Goal: Task Accomplishment & Management: Manage account settings

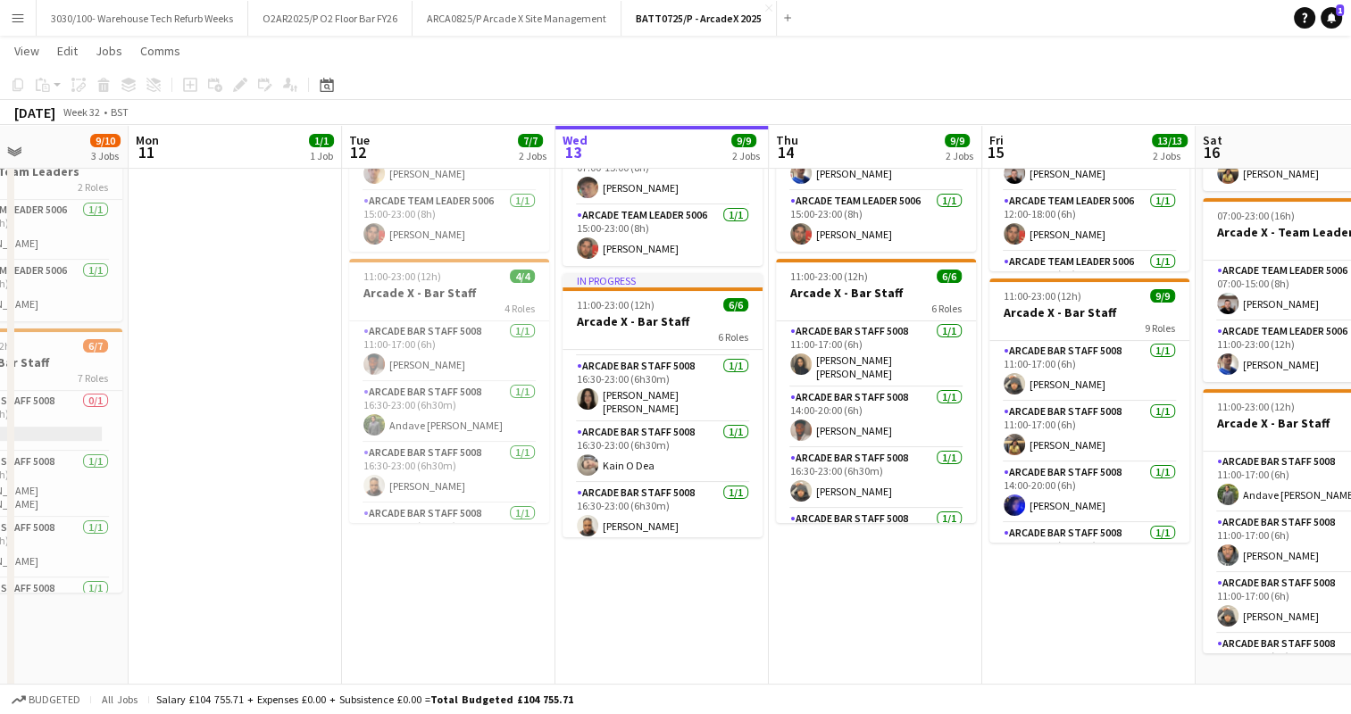
scroll to position [182, 0]
click at [669, 134] on app-board-header-date "Wed 13 9/9 2 Jobs" at bounding box center [661, 147] width 213 height 43
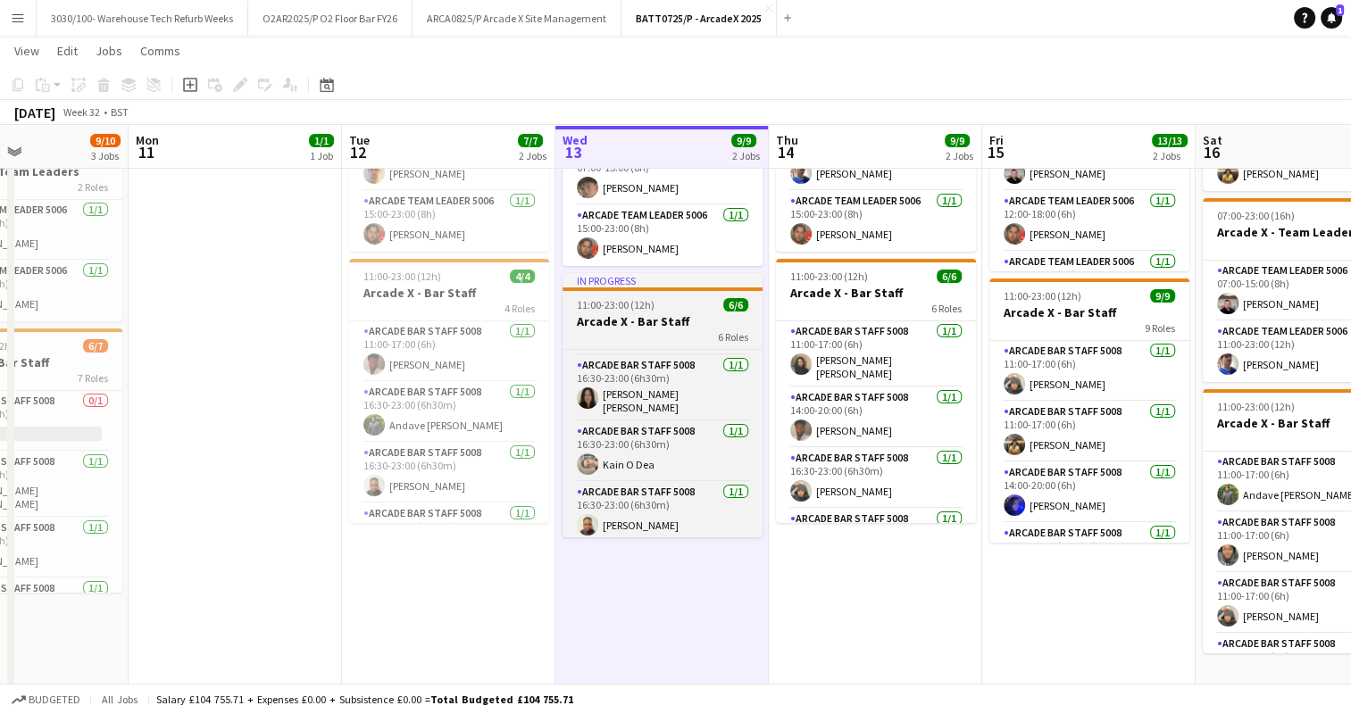
click at [673, 326] on h3 "Arcade X - Bar Staff" at bounding box center [663, 321] width 200 height 16
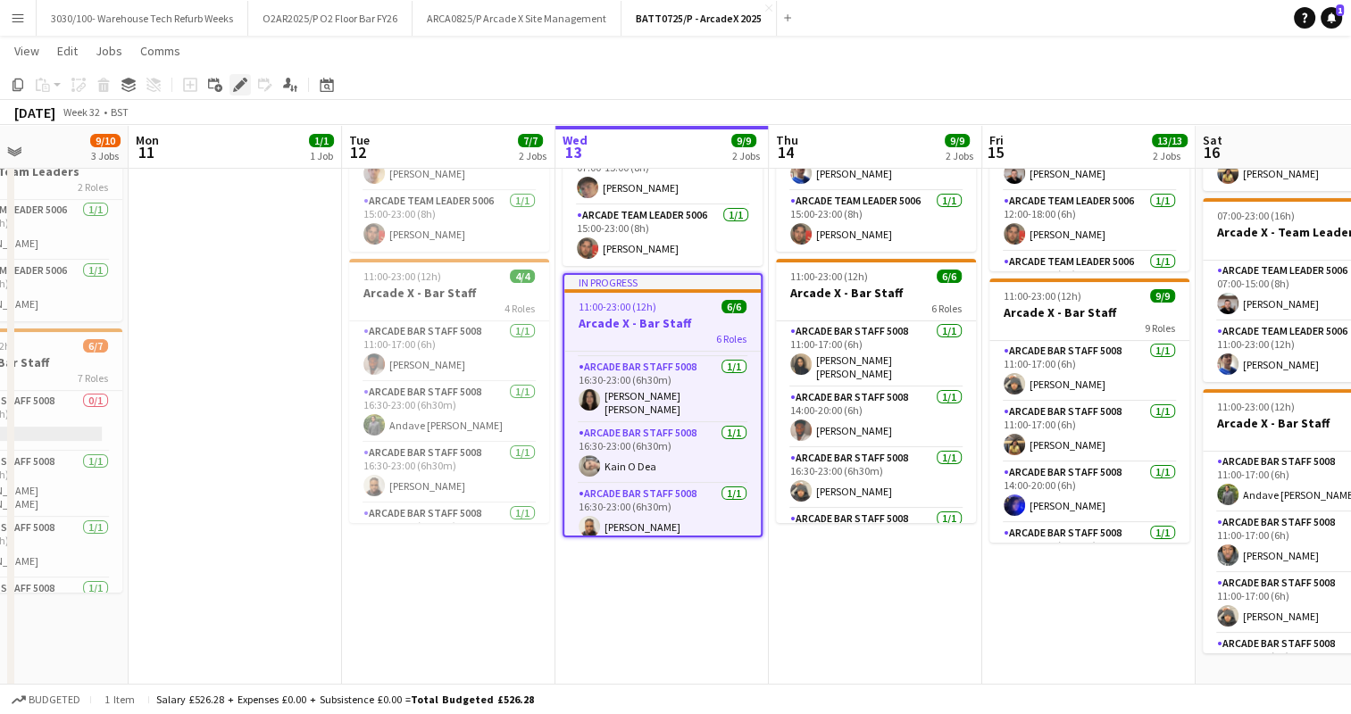
click at [236, 79] on icon "Edit" at bounding box center [240, 85] width 14 height 14
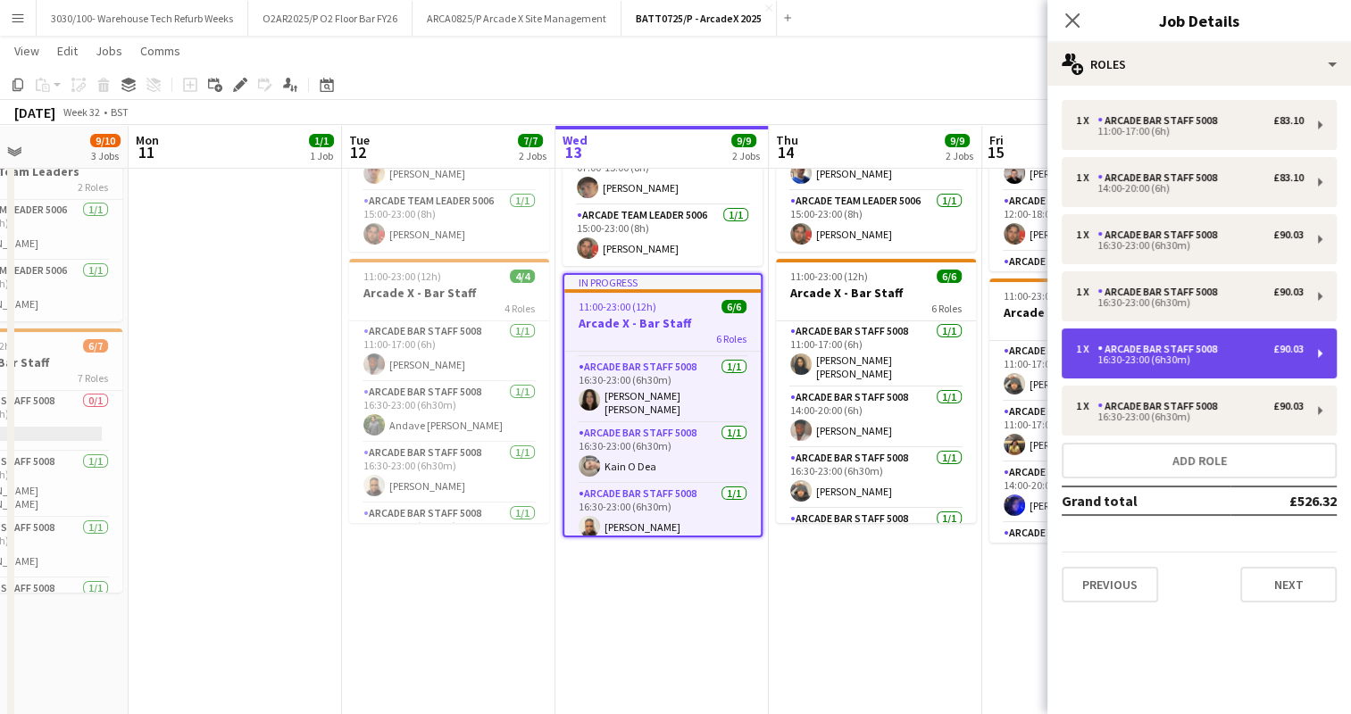
click at [1229, 343] on div "1 x Arcade Bar Staff 5008 £90.03" at bounding box center [1190, 349] width 228 height 13
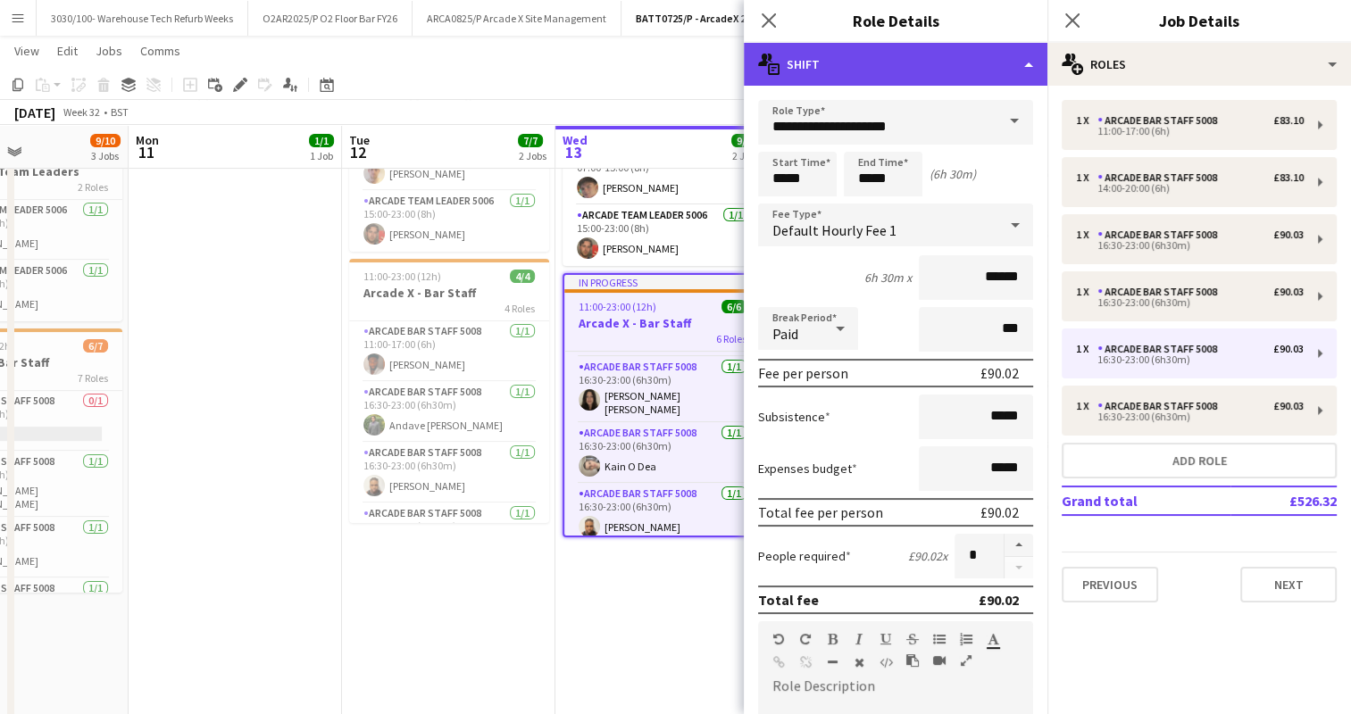
click at [1031, 64] on div "multiple-actions-text Shift" at bounding box center [896, 64] width 304 height 43
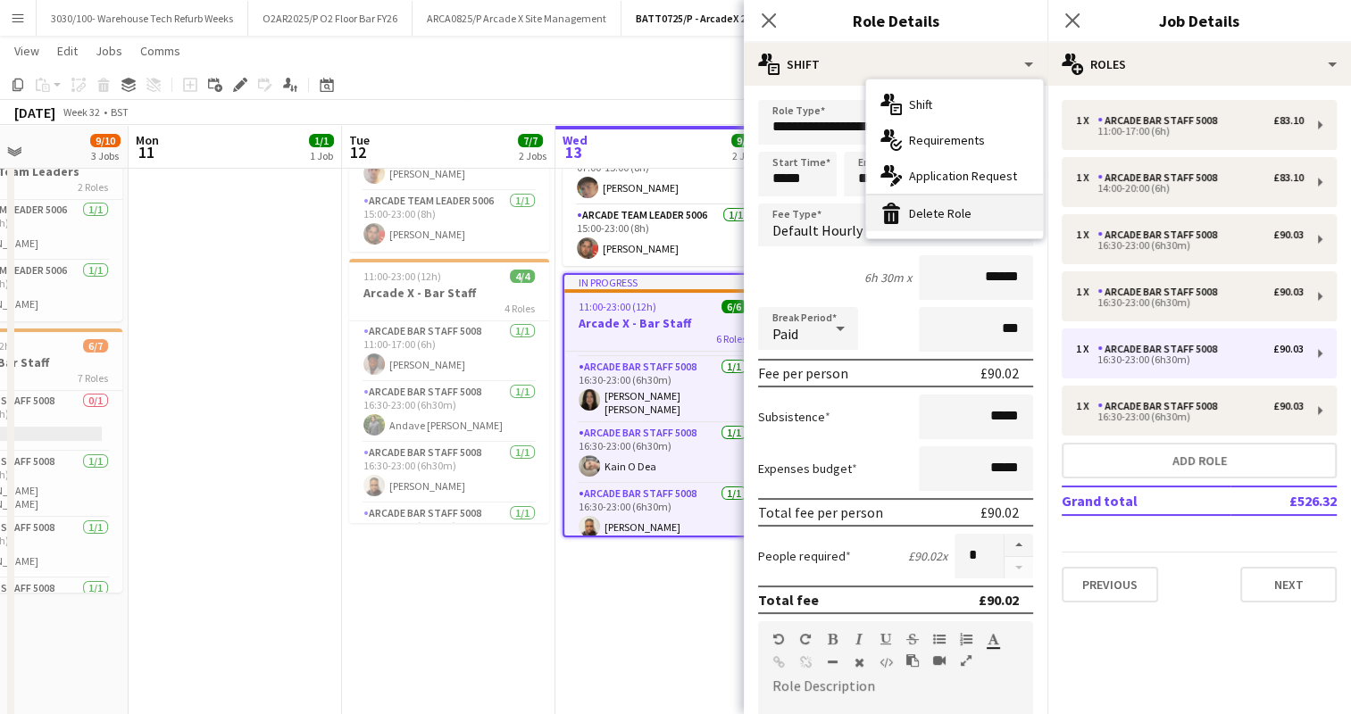
click at [979, 215] on div "bin-2 Delete Role" at bounding box center [954, 214] width 177 height 36
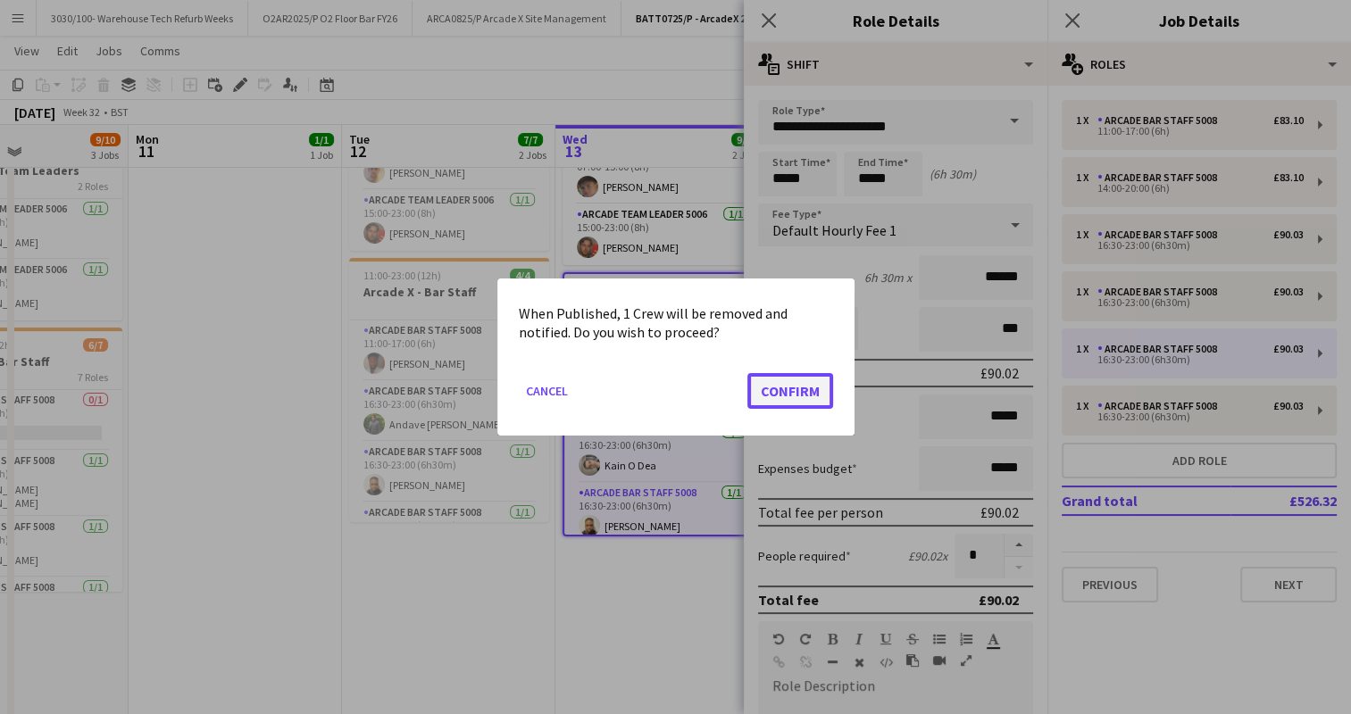
click at [772, 390] on button "Confirm" at bounding box center [790, 391] width 86 height 36
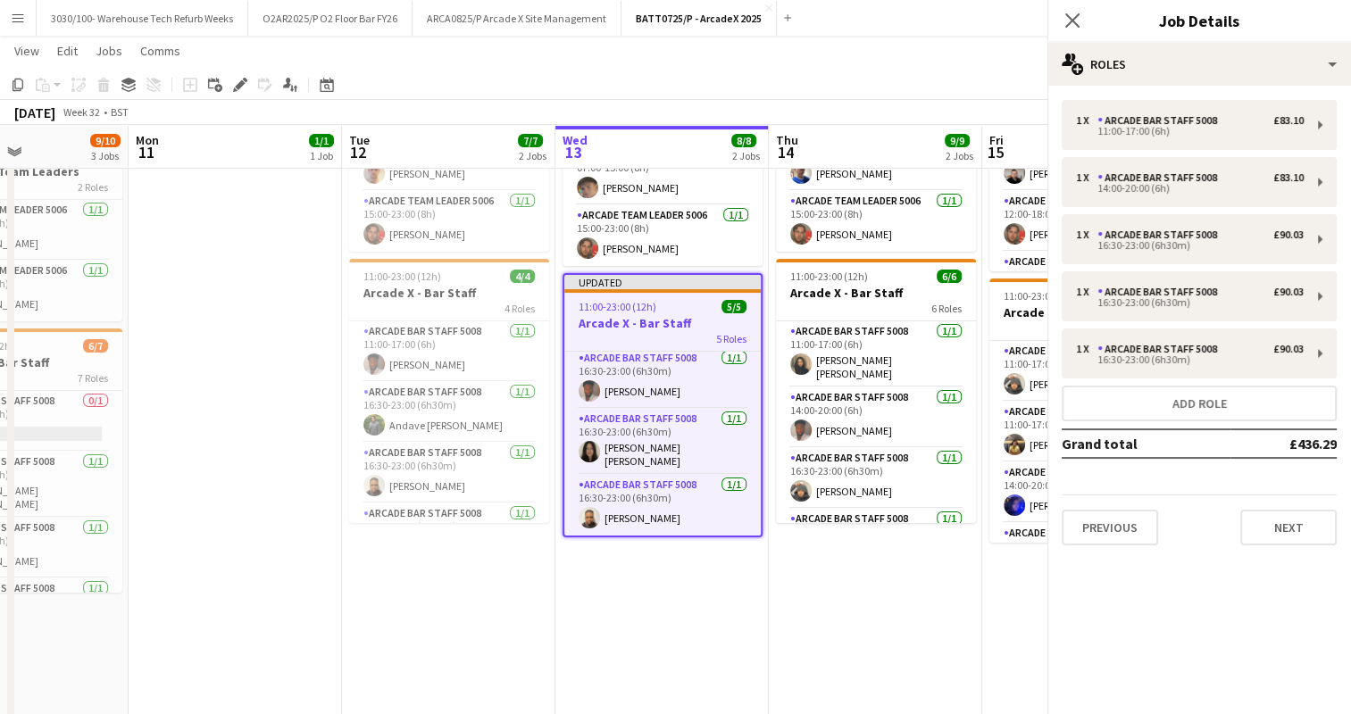
scroll to position [124, 0]
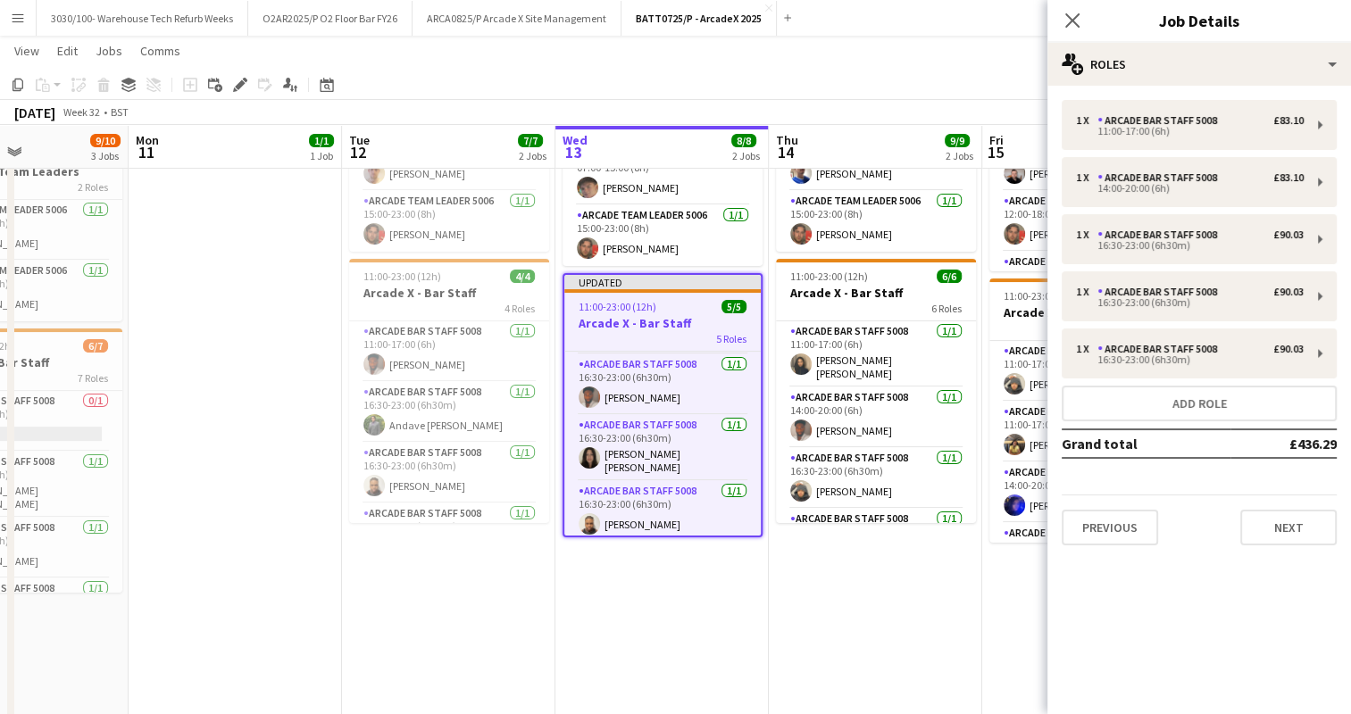
click at [712, 566] on app-date-cell "In progress 07:00-23:00 (16h) 3/3 Arcade X - Team Leaders 3 Roles Arcade Team L…" at bounding box center [661, 384] width 213 height 769
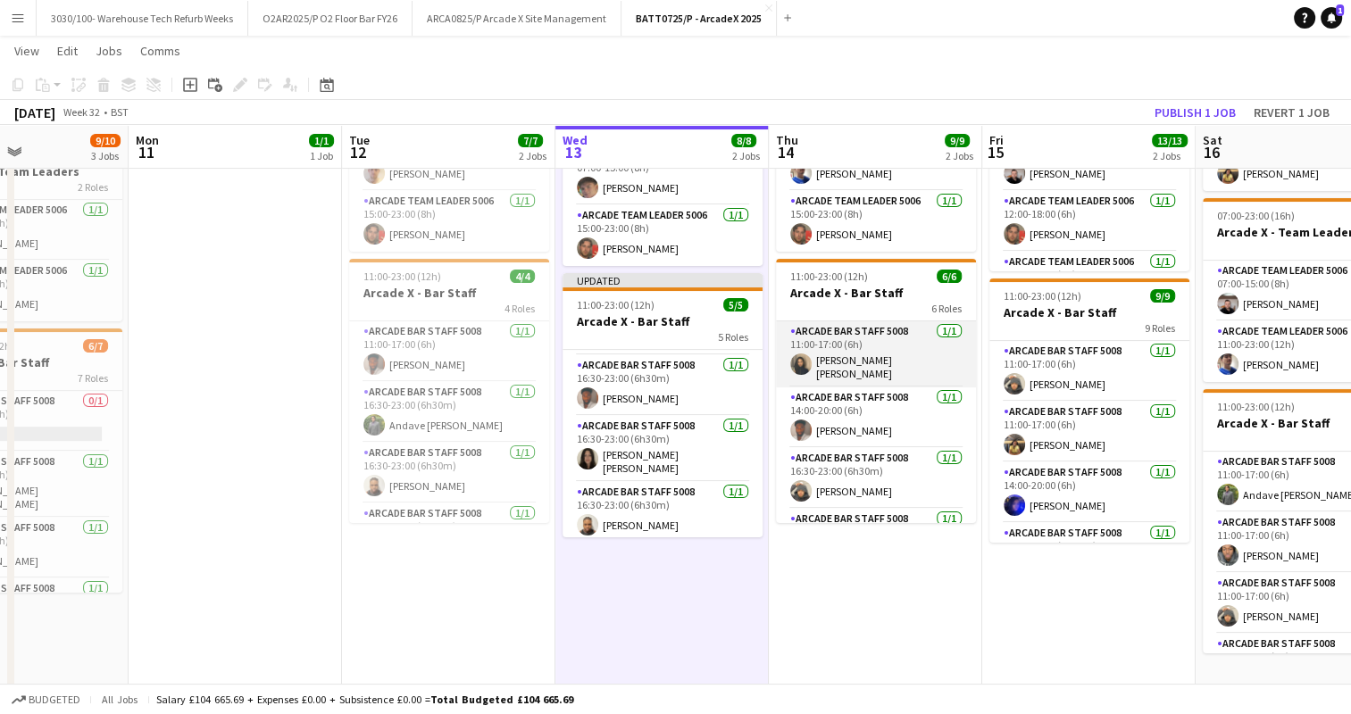
scroll to position [0, 476]
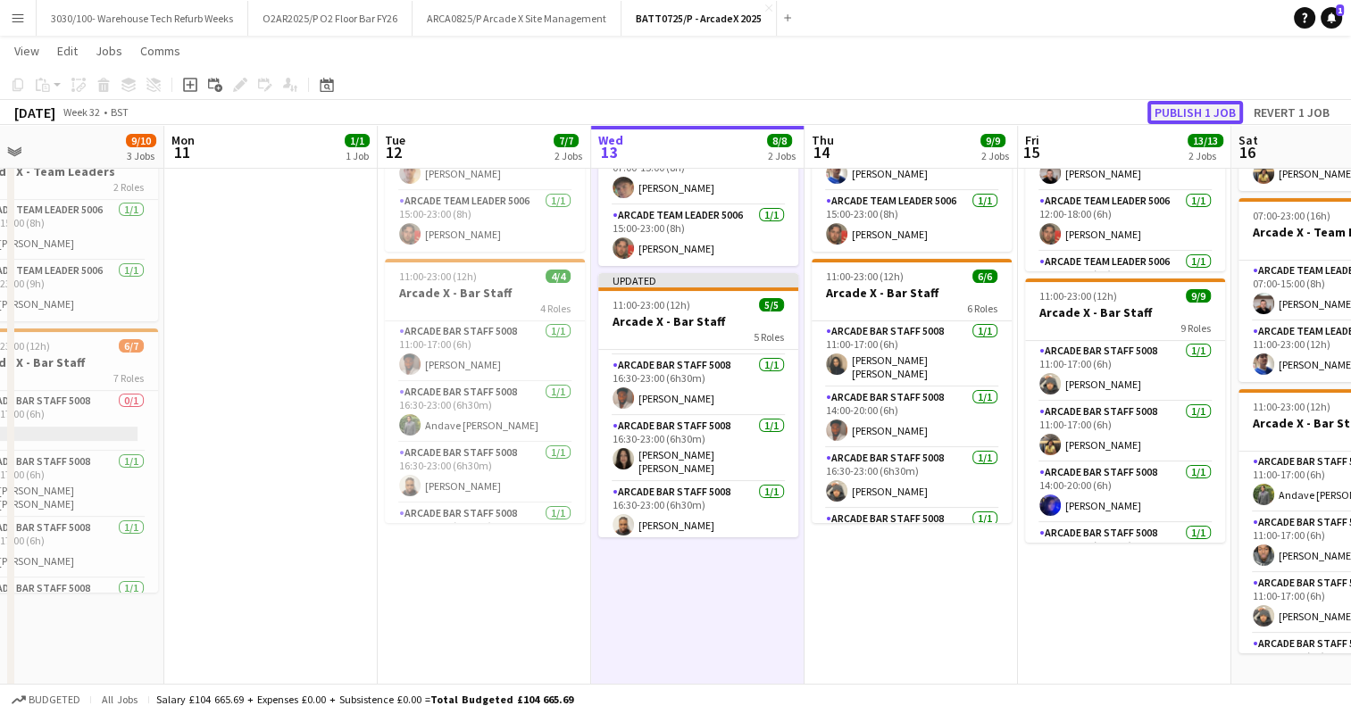
click at [1205, 104] on button "Publish 1 job" at bounding box center [1196, 112] width 96 height 23
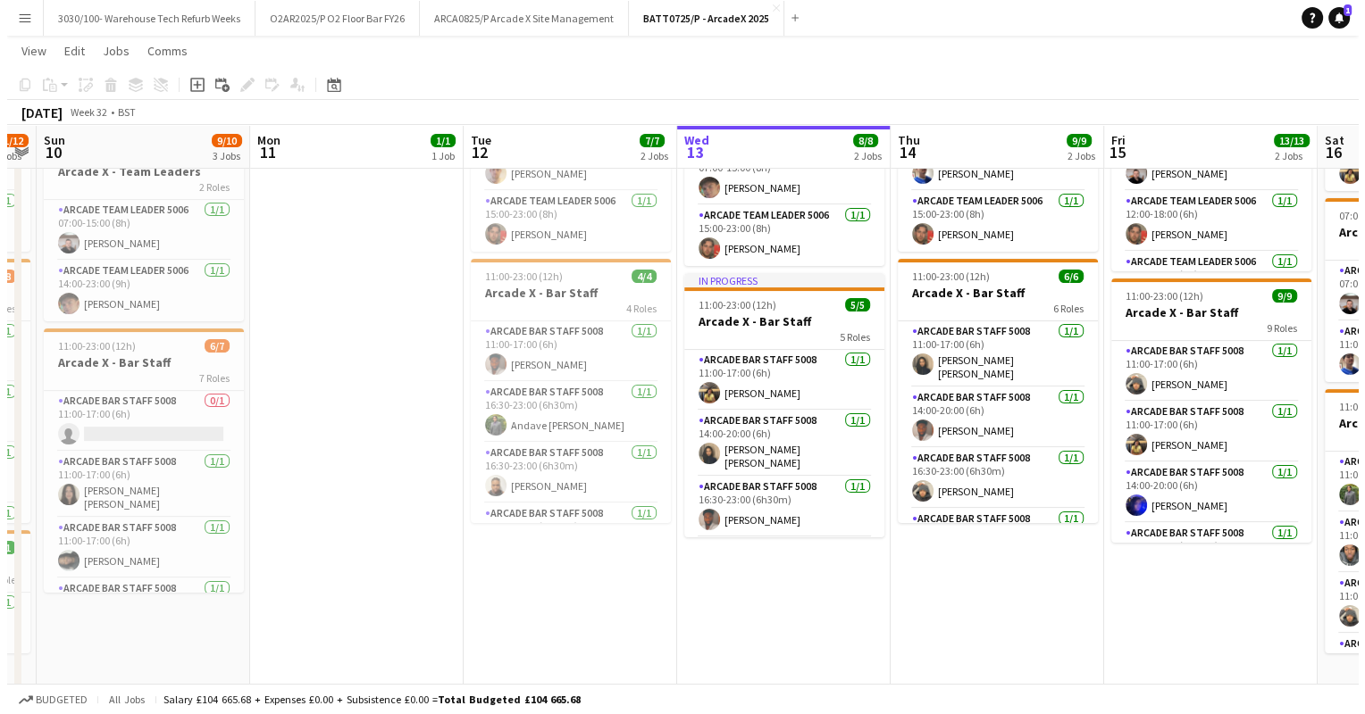
scroll to position [0, 0]
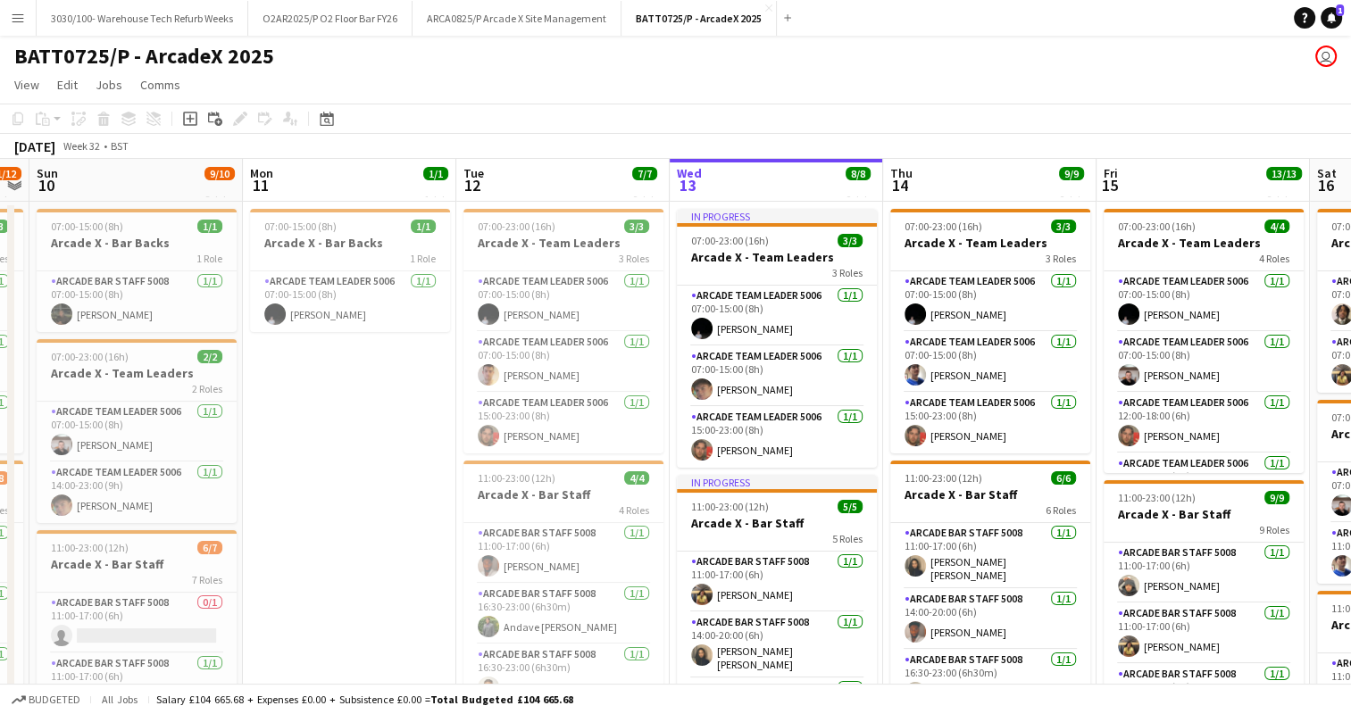
click at [20, 14] on app-icon "Menu" at bounding box center [18, 18] width 14 height 14
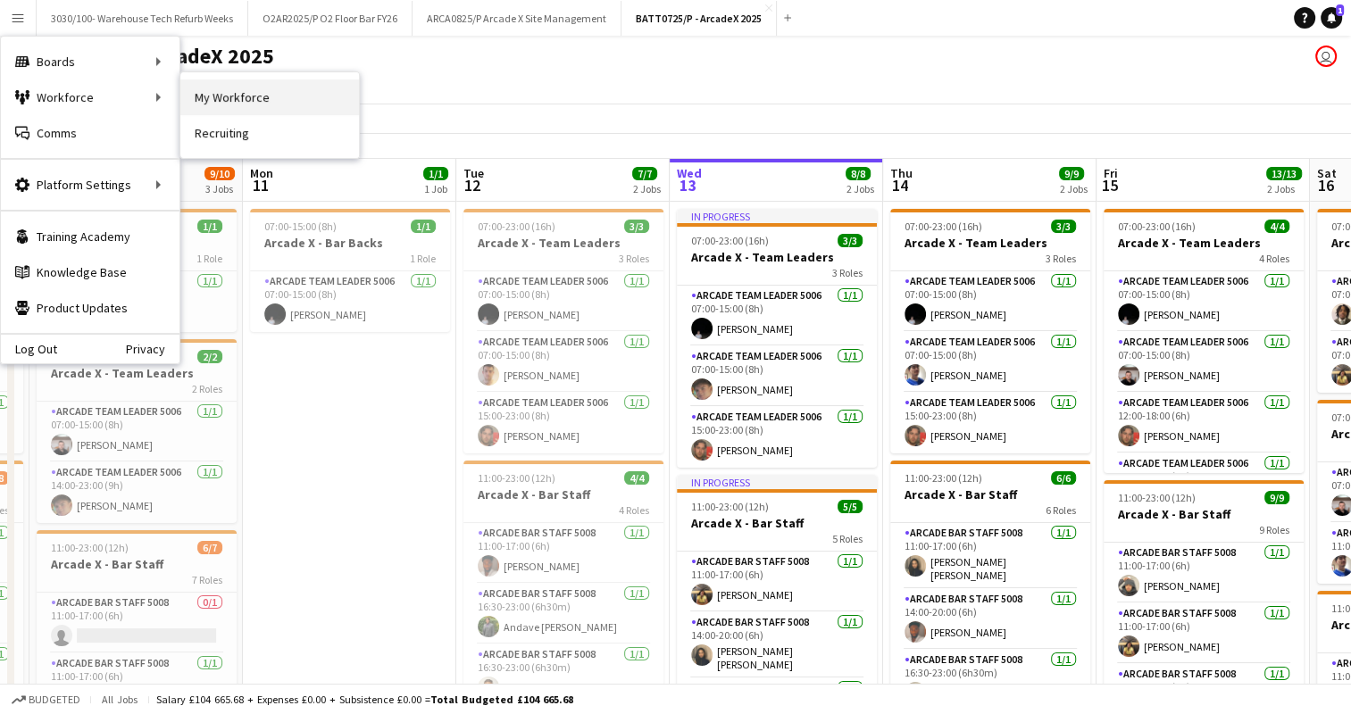
click at [186, 89] on link "My Workforce" at bounding box center [269, 97] width 179 height 36
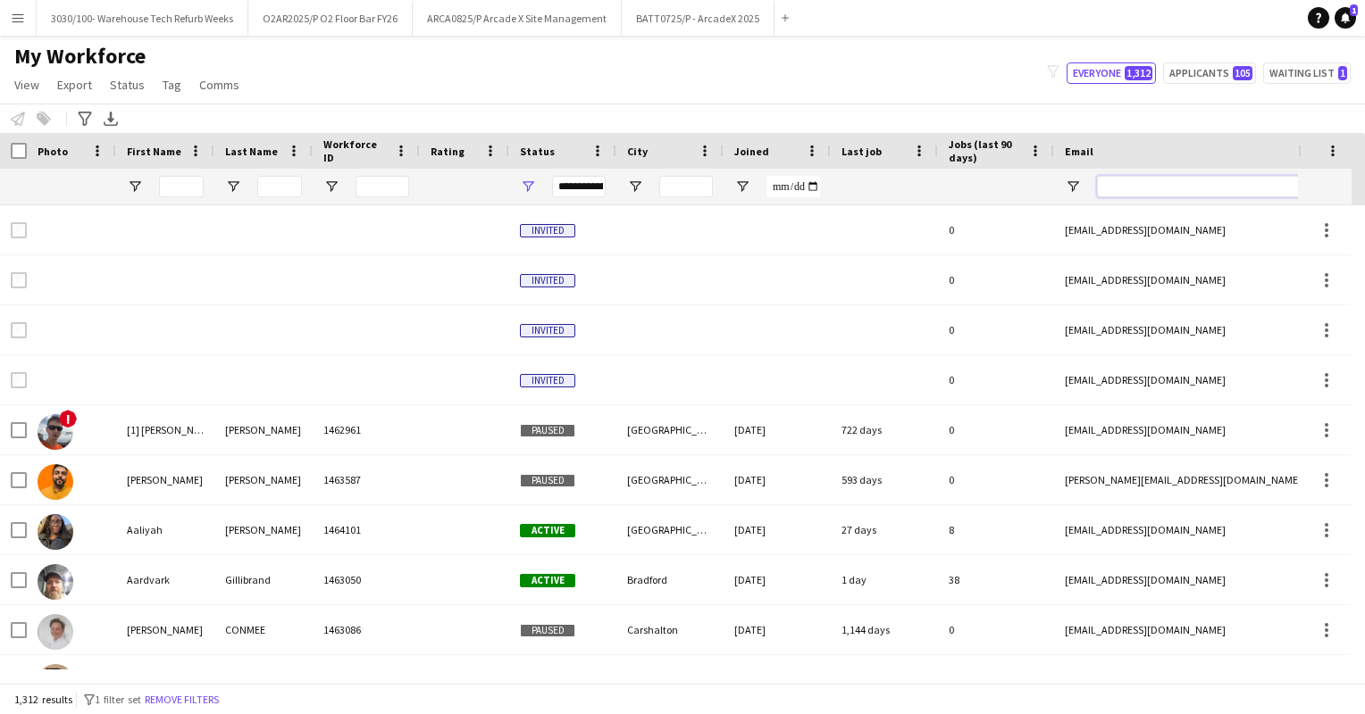
click at [1123, 185] on input "Email Filter Input" at bounding box center [1249, 186] width 304 height 21
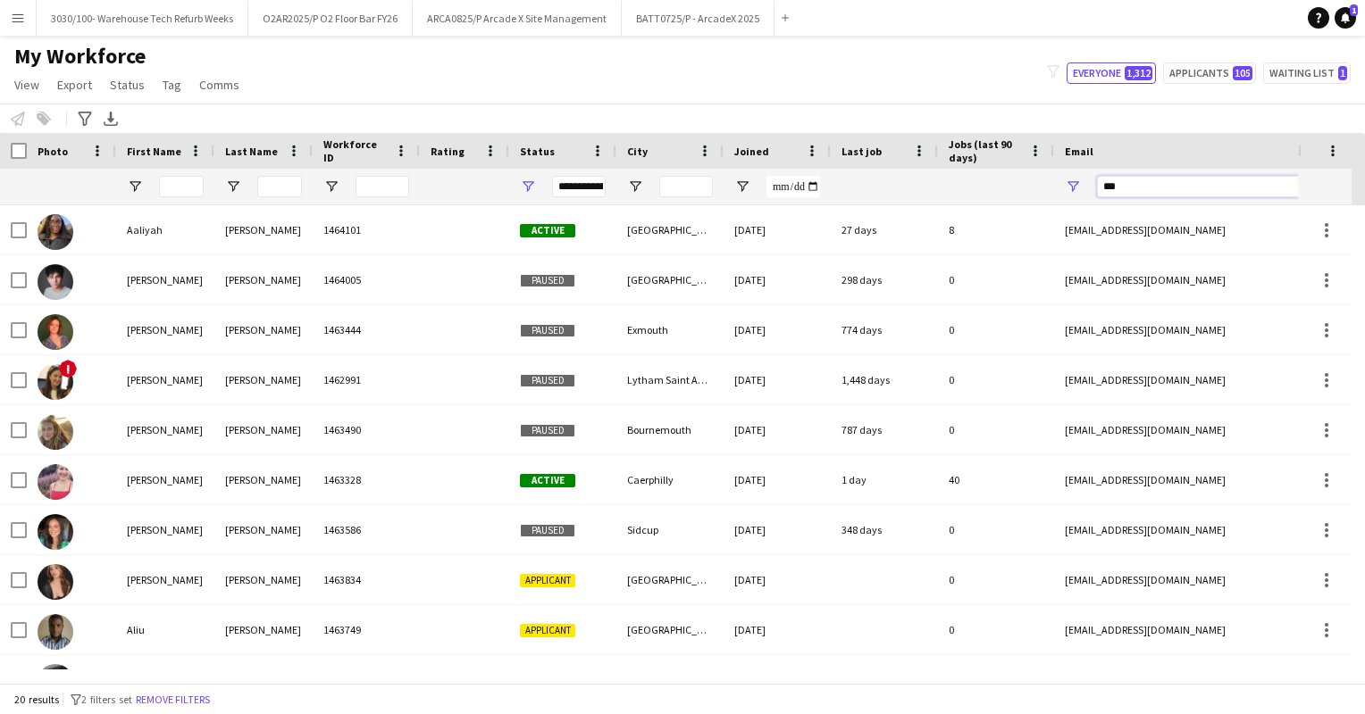
type input "***"
click at [180, 187] on input "First Name Filter Input" at bounding box center [181, 186] width 45 height 21
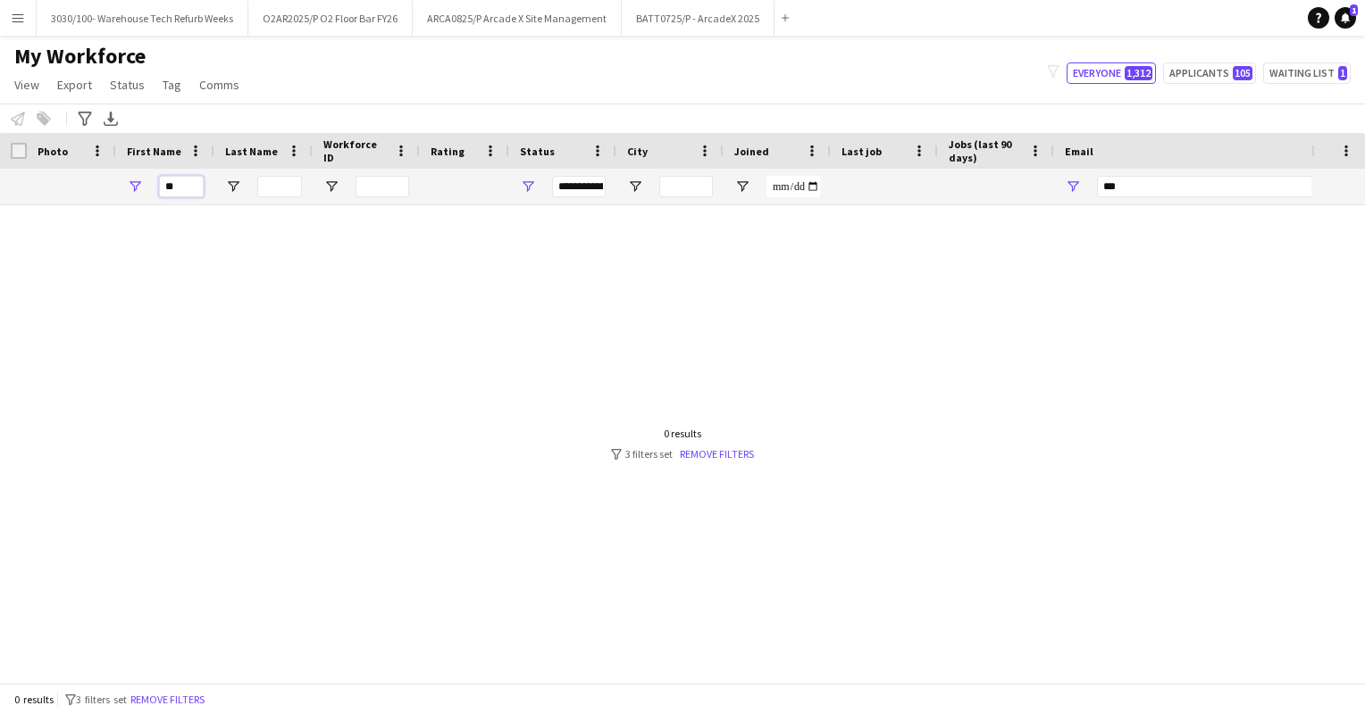
type input "*"
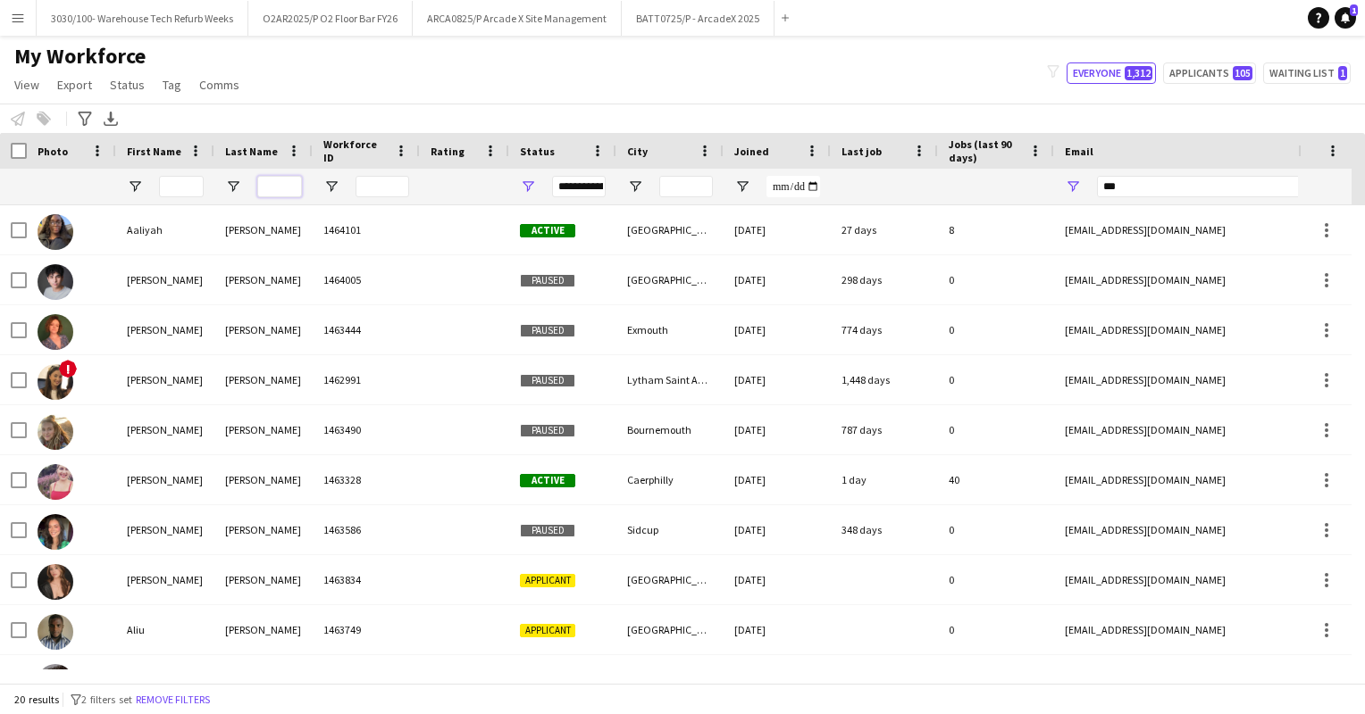
click at [271, 185] on input "Last Name Filter Input" at bounding box center [279, 186] width 45 height 21
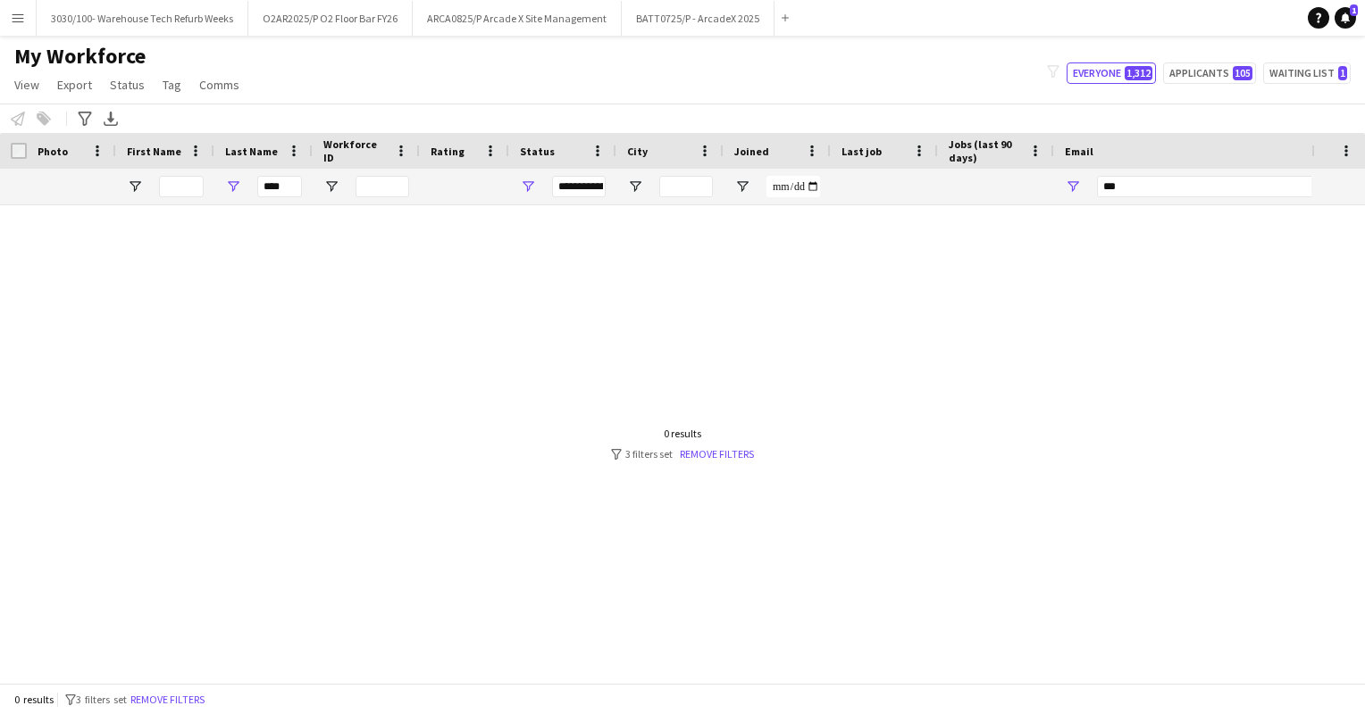
click at [579, 179] on div "**********" at bounding box center [579, 186] width 54 height 21
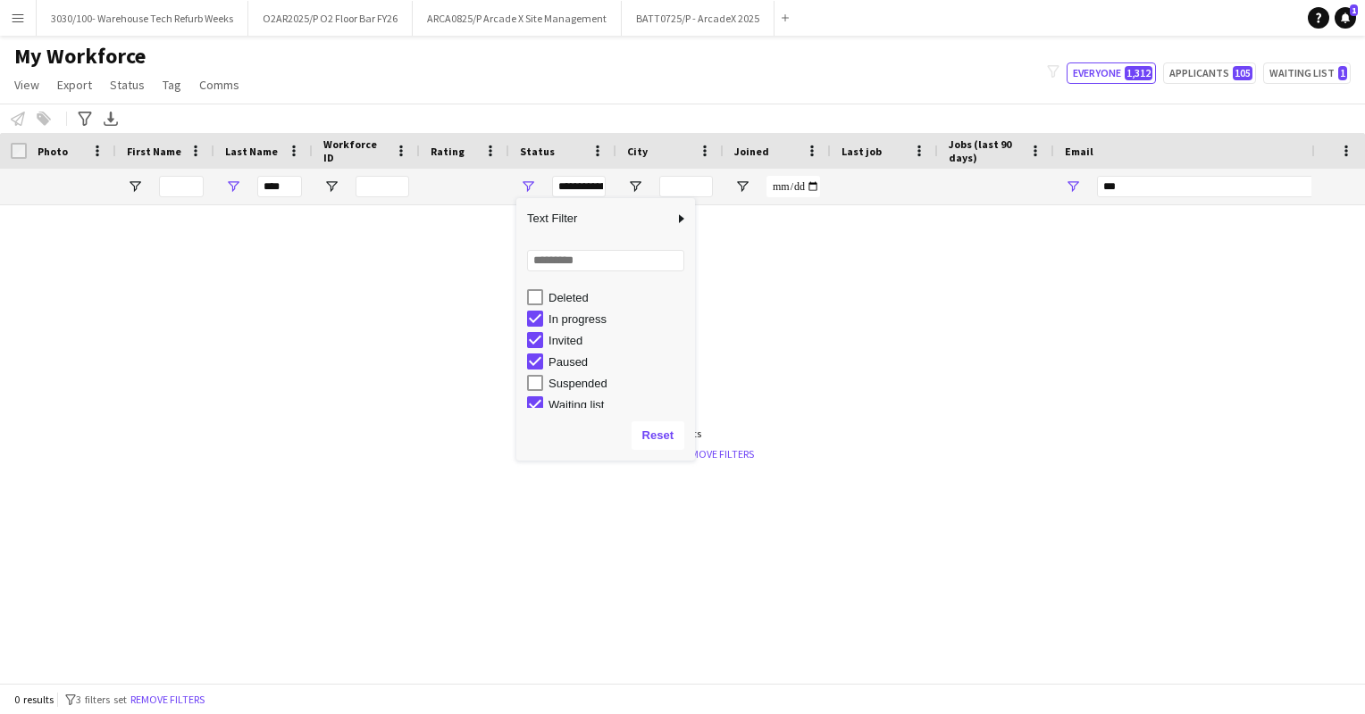
scroll to position [112, 0]
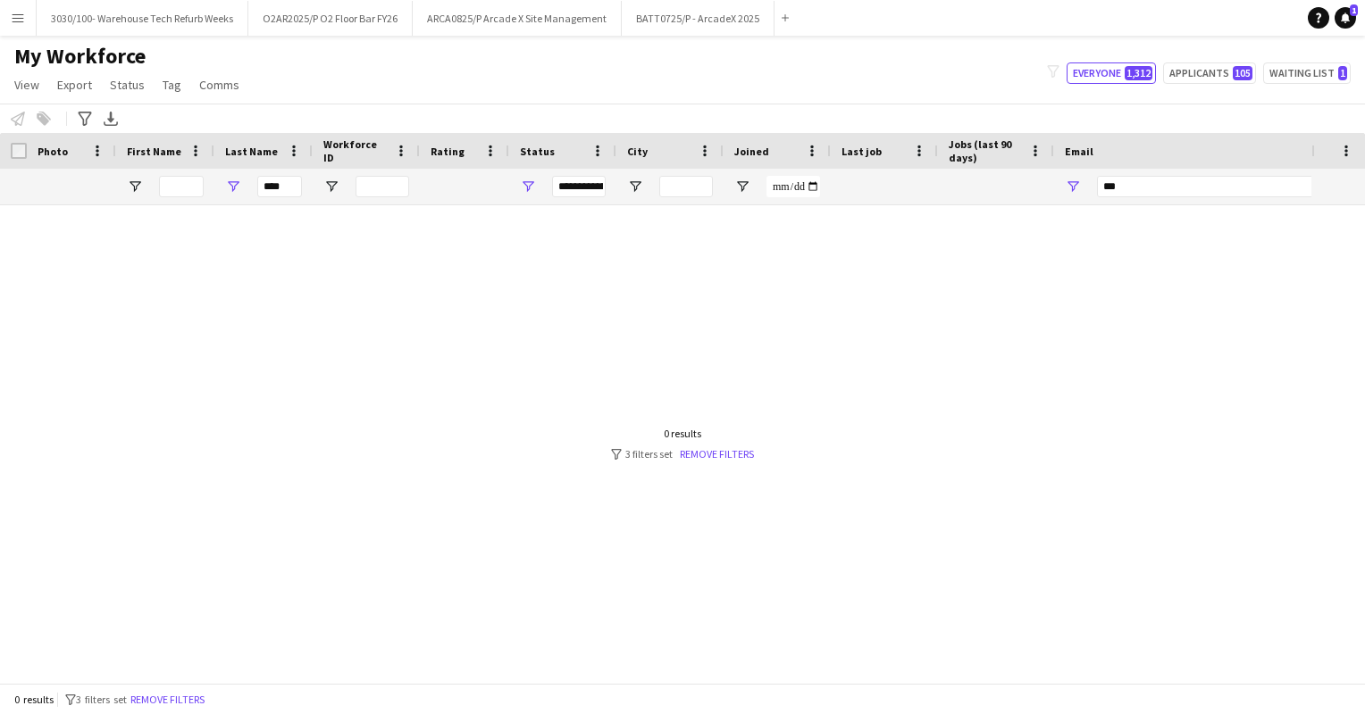
click at [847, 324] on div at bounding box center [655, 437] width 1311 height 464
click at [290, 184] on input "****" at bounding box center [279, 186] width 45 height 21
type input "*"
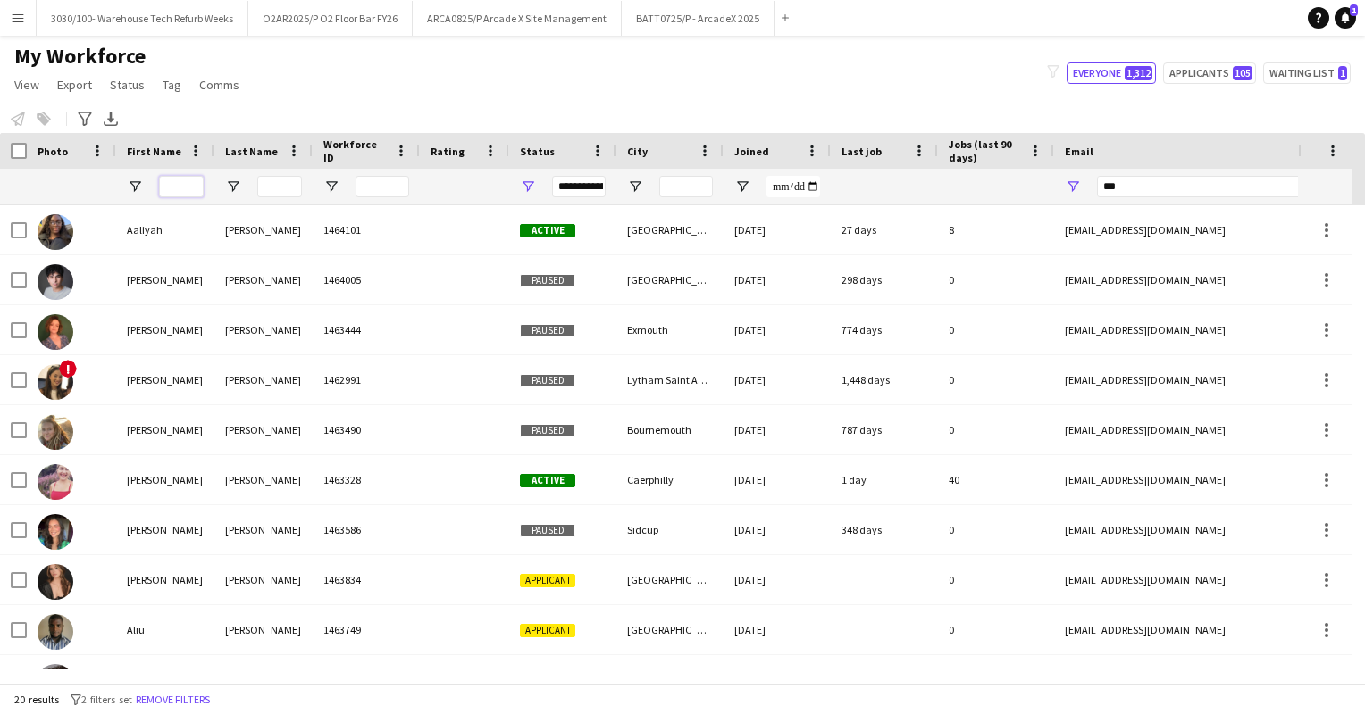
click at [203, 187] on input "First Name Filter Input" at bounding box center [181, 186] width 45 height 21
click at [456, 96] on div "My Workforce View Views Default view Details New Starters New starters report N…" at bounding box center [682, 73] width 1365 height 61
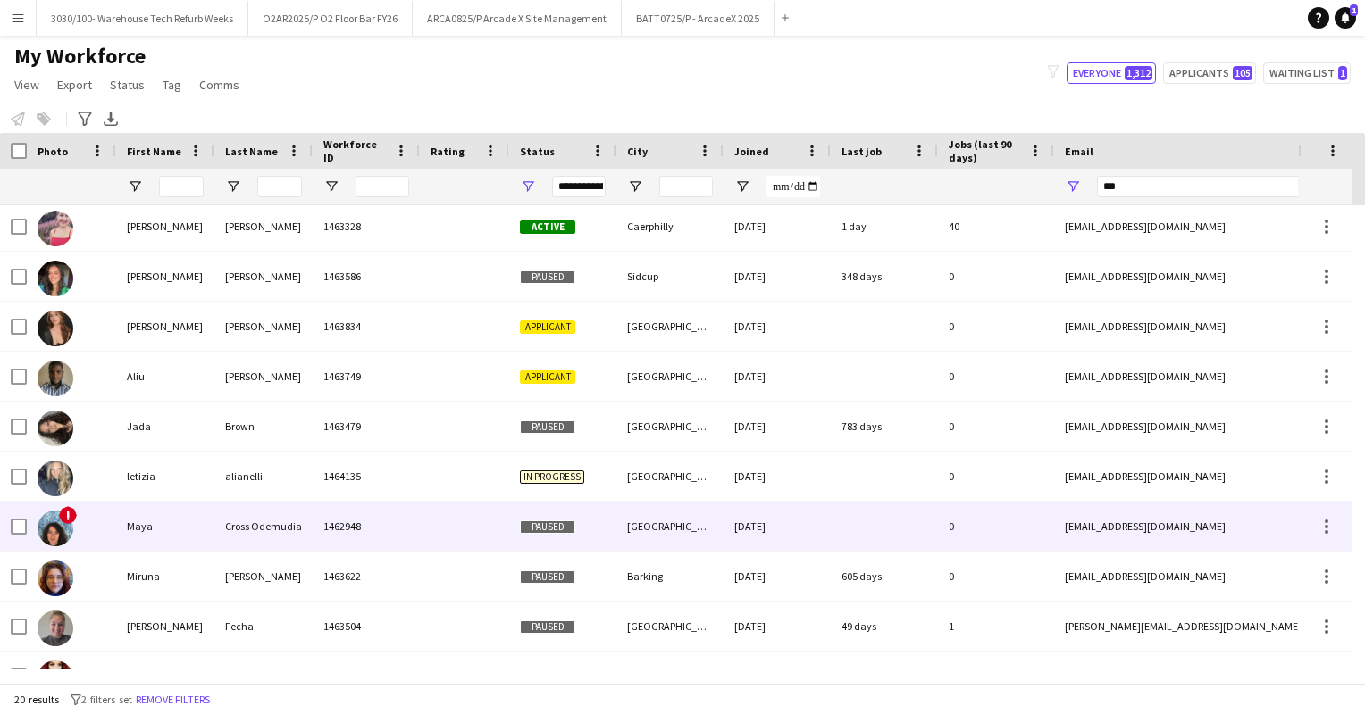
scroll to position [0, 0]
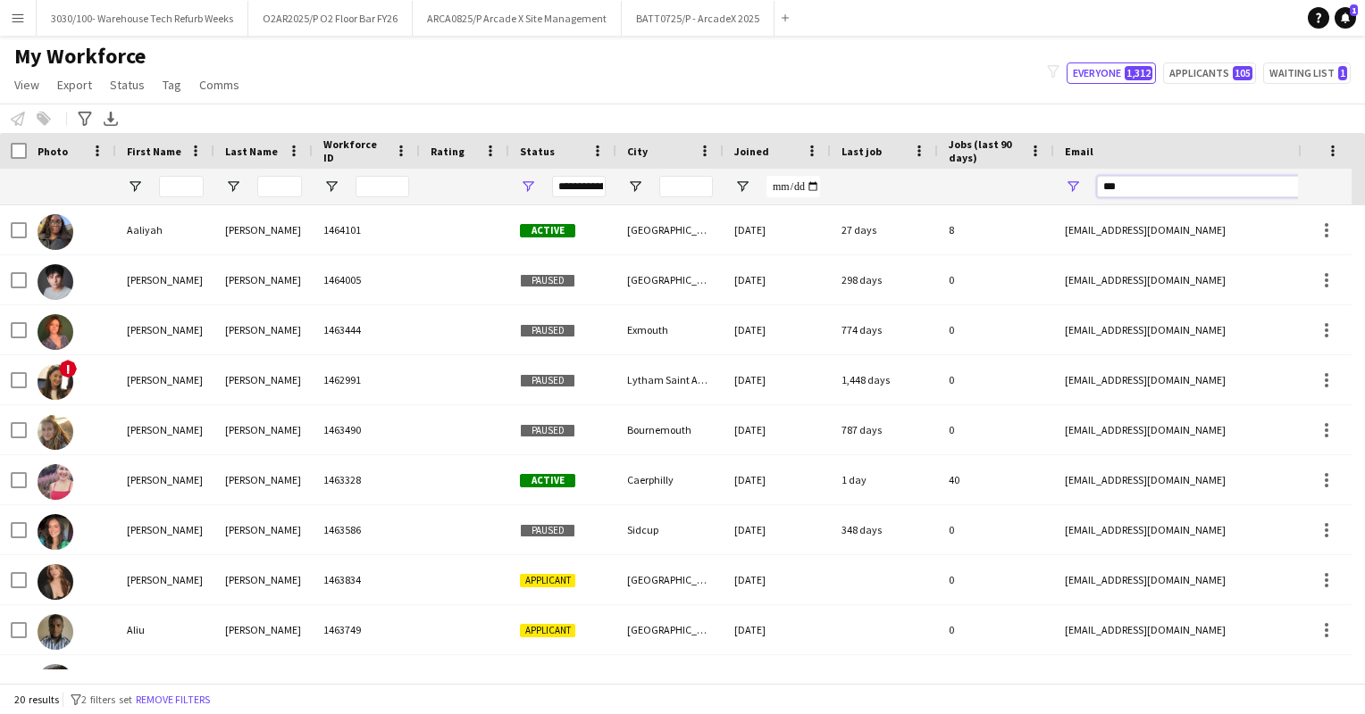
click at [1131, 190] on input "***" at bounding box center [1249, 186] width 304 height 21
type input "*"
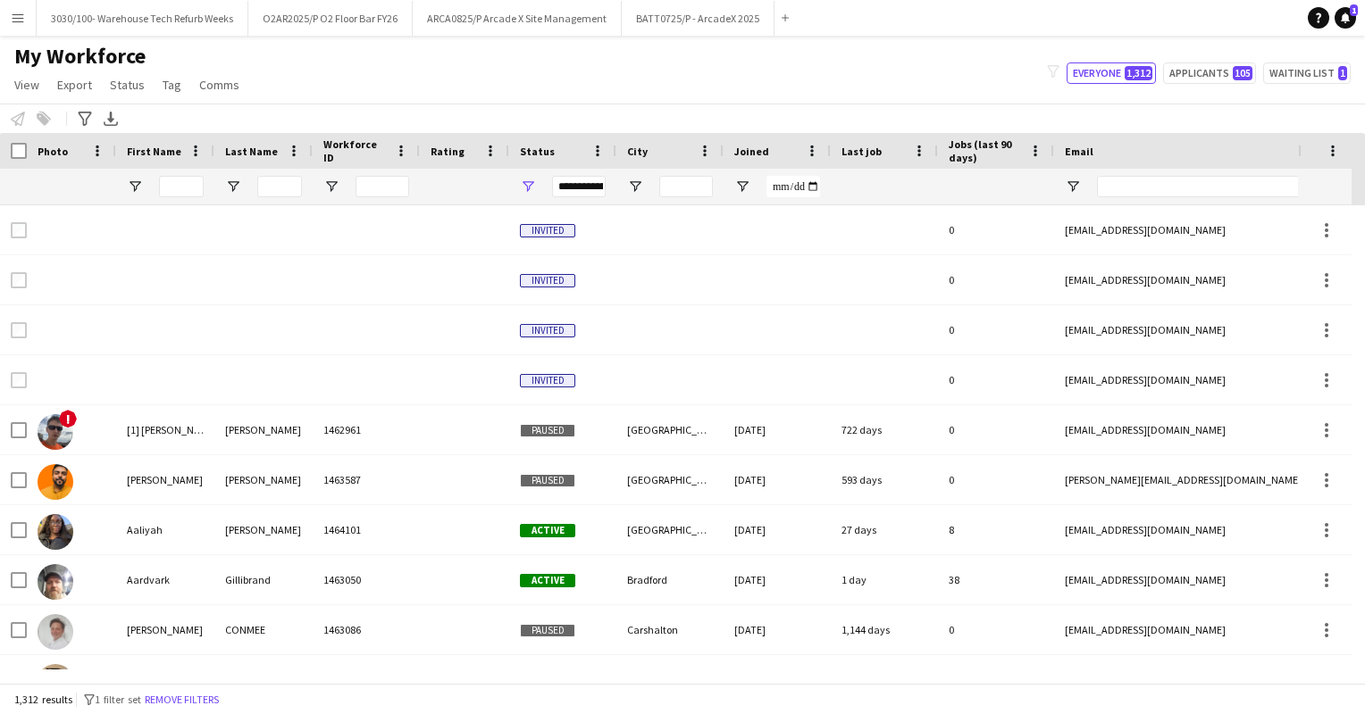
click at [734, 64] on div "My Workforce View Views Default view Details New Starters New starters report N…" at bounding box center [682, 73] width 1365 height 61
click at [189, 180] on input "First Name Filter Input" at bounding box center [181, 186] width 45 height 21
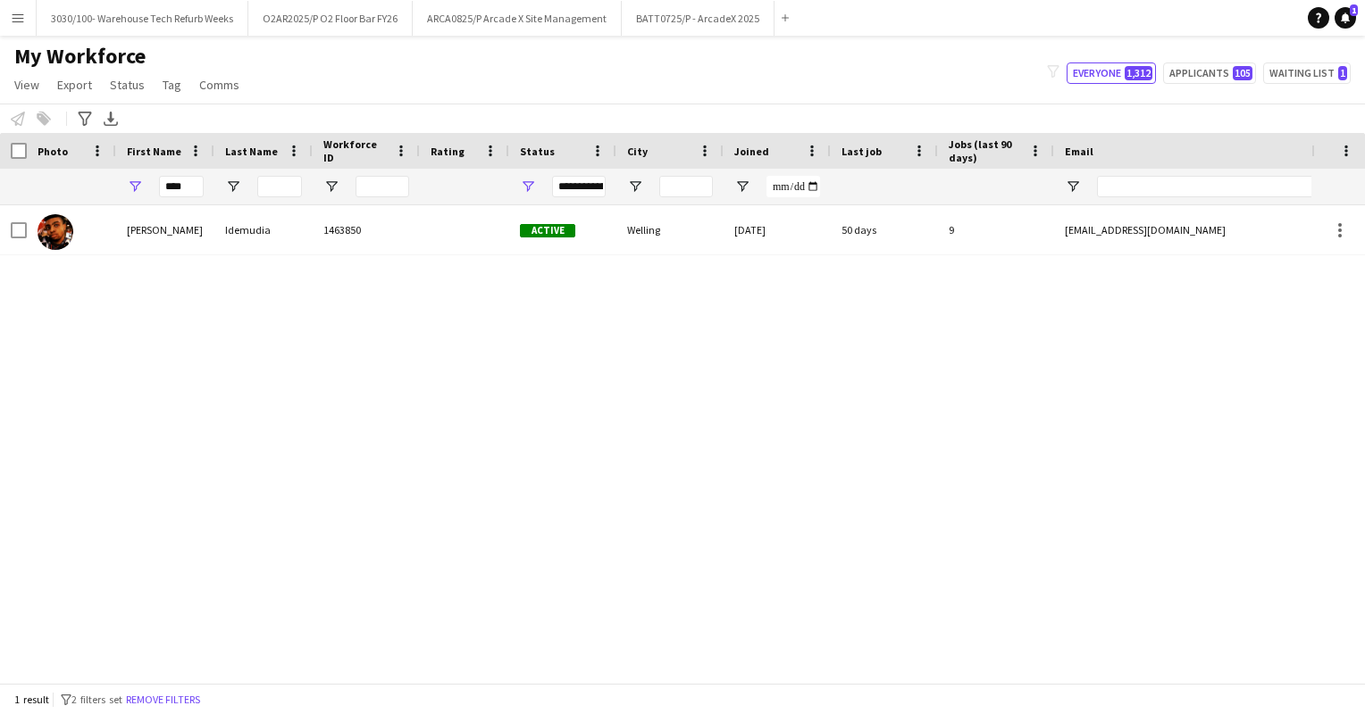
click at [535, 283] on div "[PERSON_NAME] 1463850 Active Welling [DATE] 50 days 9 [EMAIL_ADDRESS][DOMAIN_NA…" at bounding box center [655, 437] width 1311 height 464
click at [183, 182] on input "****" at bounding box center [181, 186] width 45 height 21
type input "*"
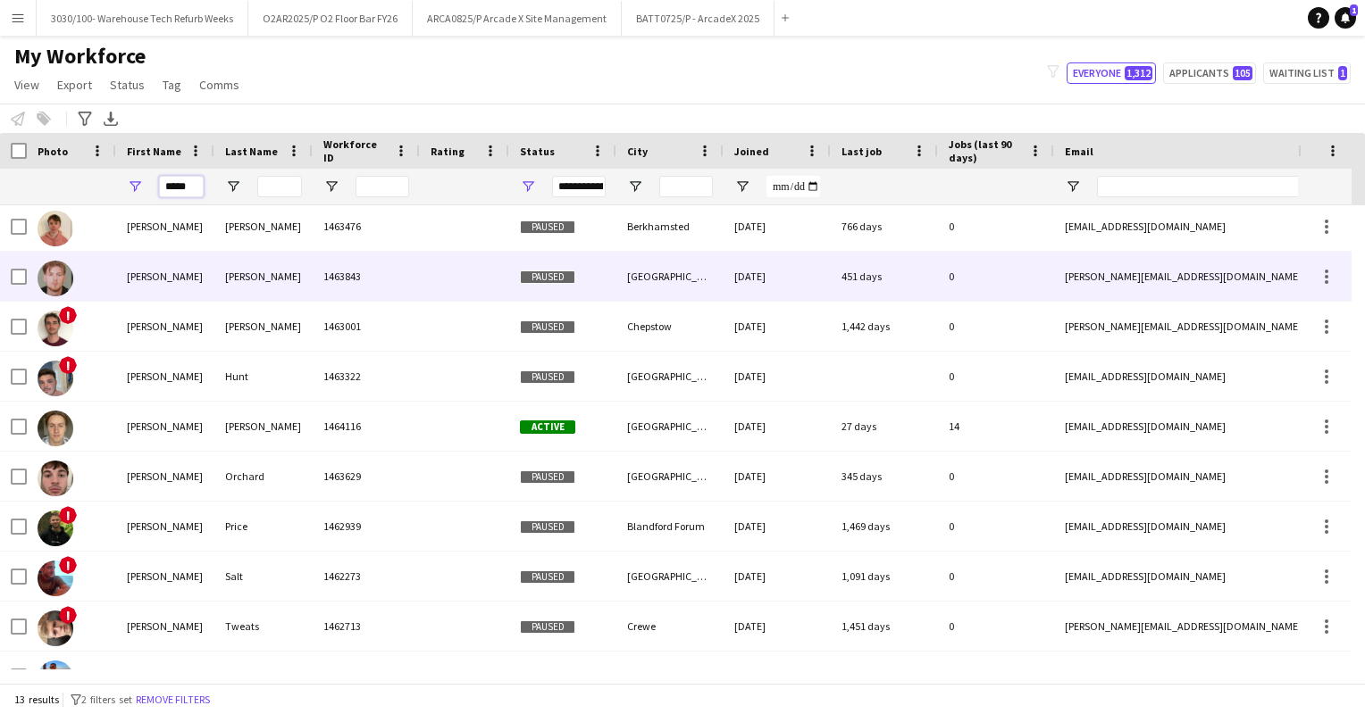
scroll to position [56, 0]
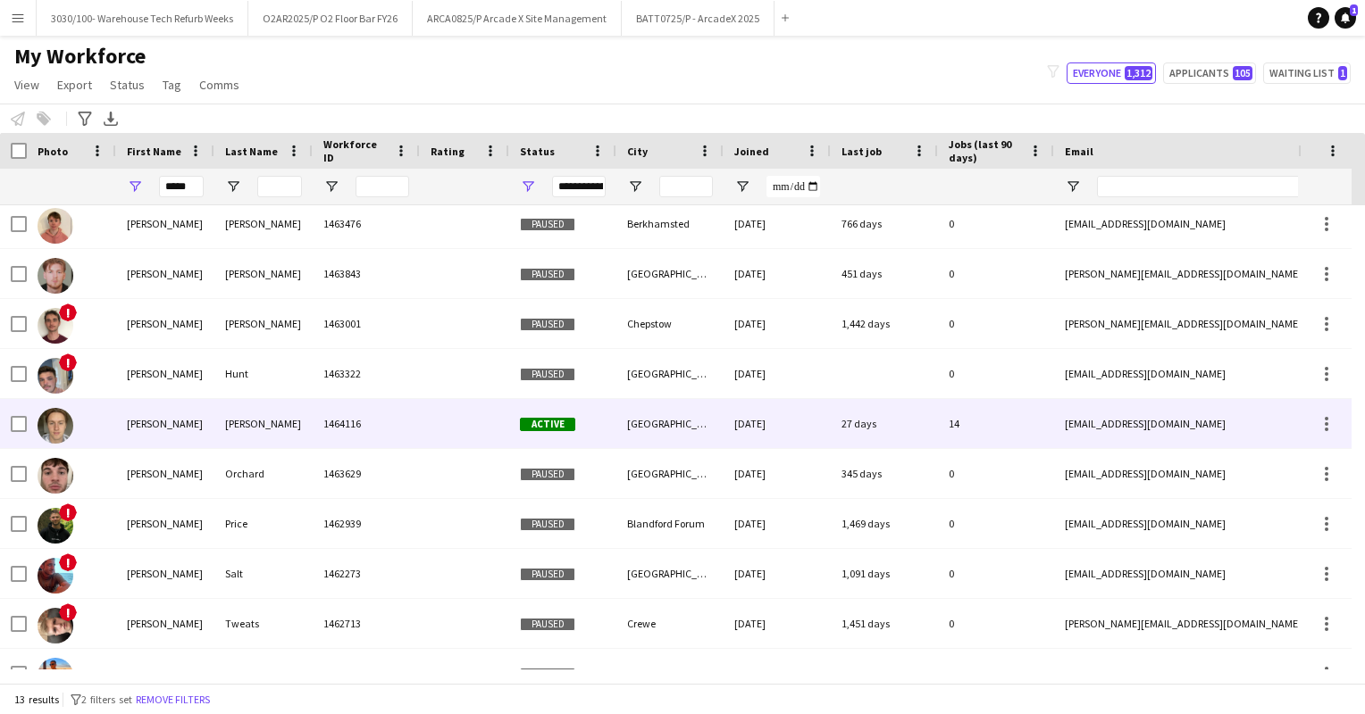
click at [291, 417] on div "[PERSON_NAME]" at bounding box center [263, 423] width 98 height 49
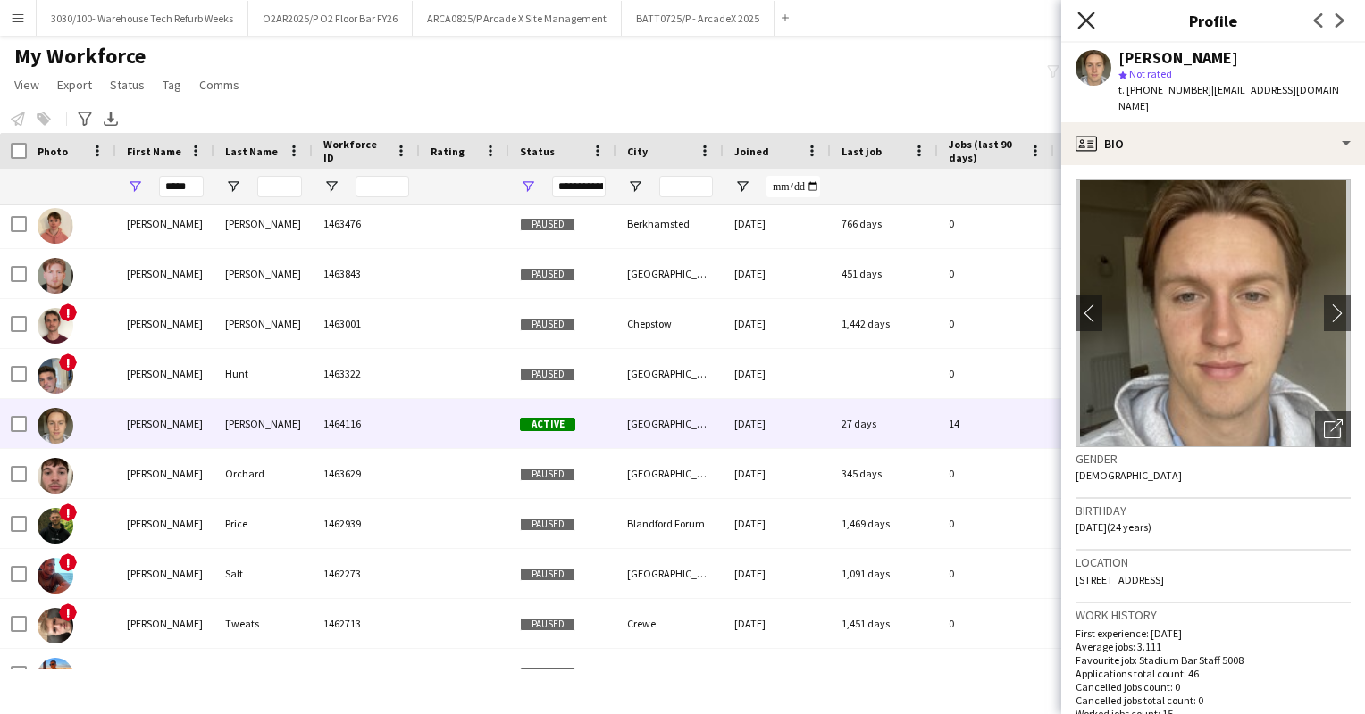
click at [1088, 13] on icon "Close pop-in" at bounding box center [1085, 20] width 17 height 17
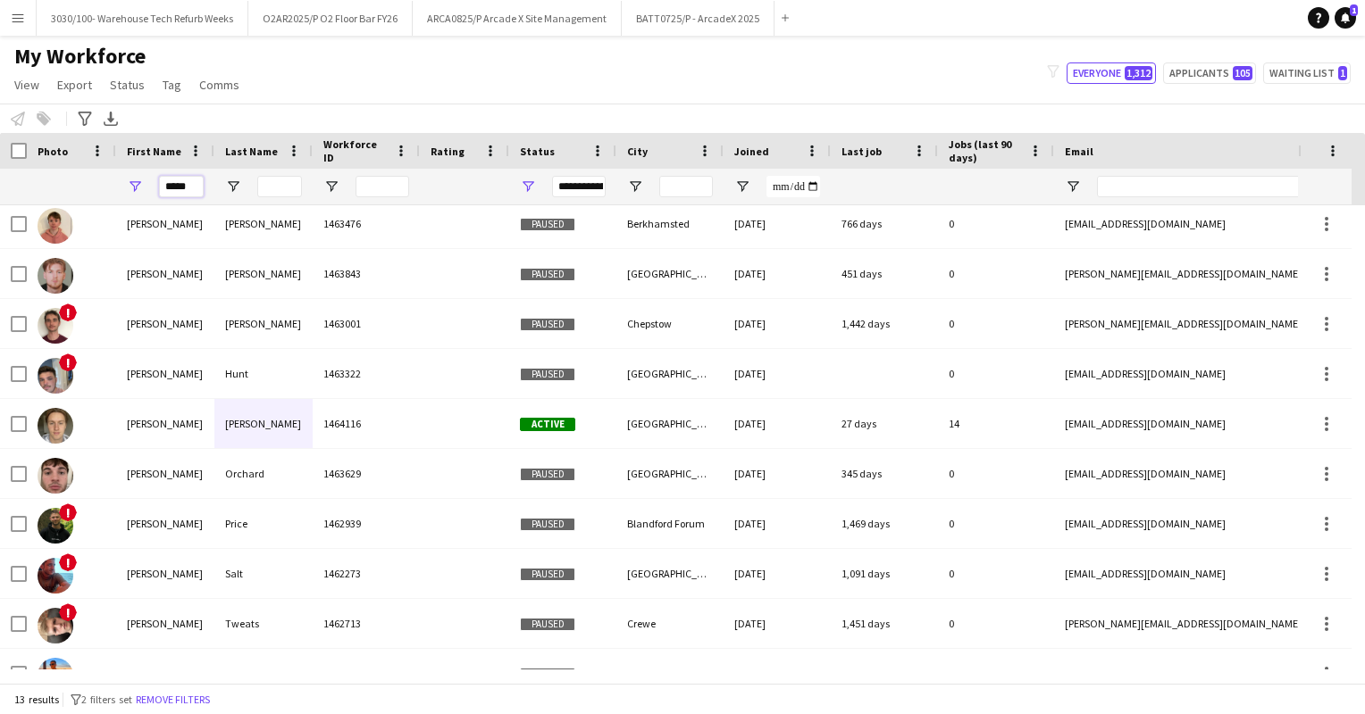
drag, startPoint x: 196, startPoint y: 186, endPoint x: 157, endPoint y: 182, distance: 39.5
click at [157, 182] on div "*****" at bounding box center [165, 187] width 98 height 36
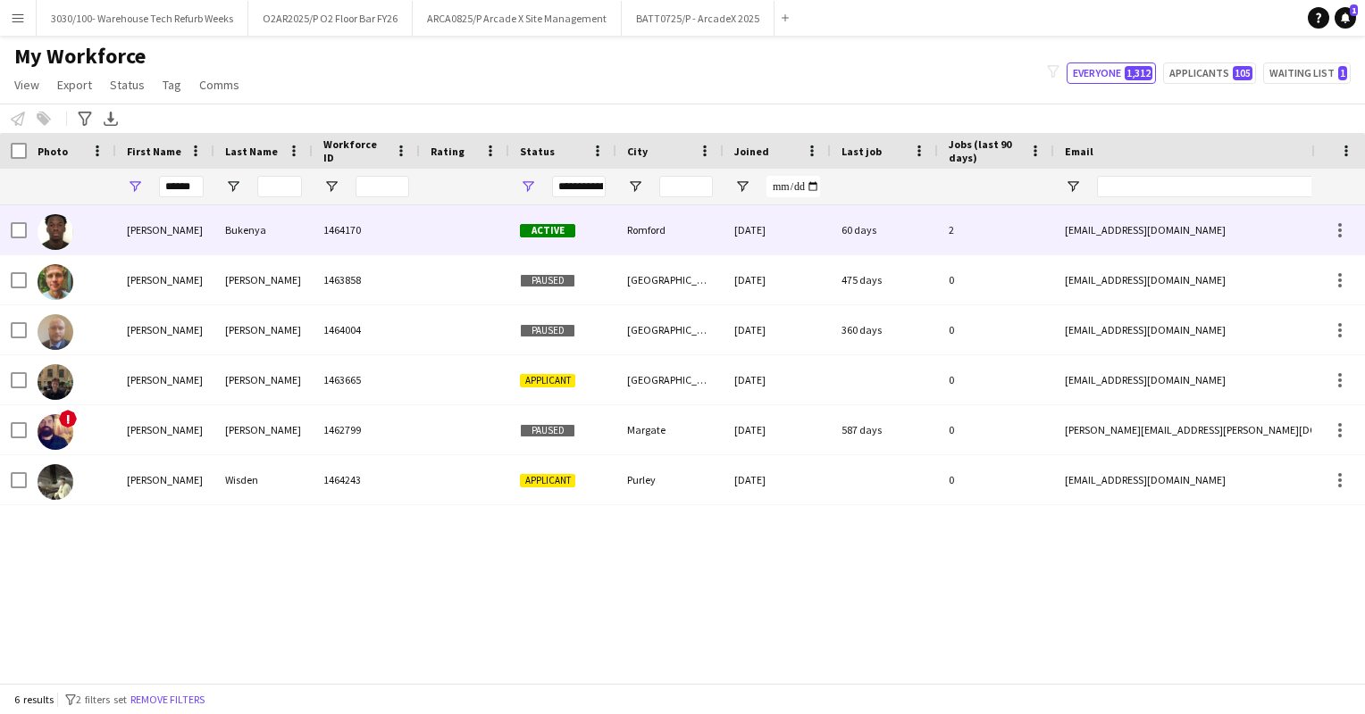
click at [202, 232] on div "[PERSON_NAME]" at bounding box center [165, 229] width 98 height 49
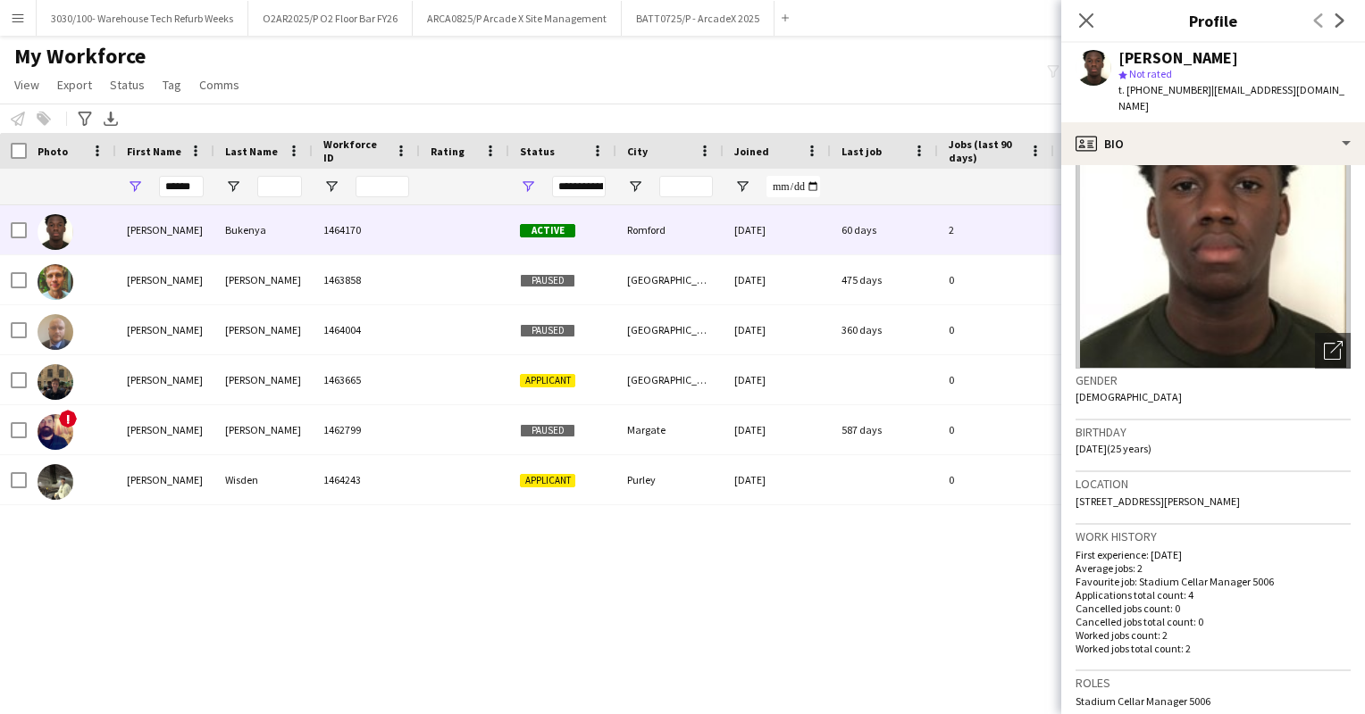
scroll to position [80, 0]
click at [196, 181] on input "******" at bounding box center [181, 186] width 45 height 21
type input "*"
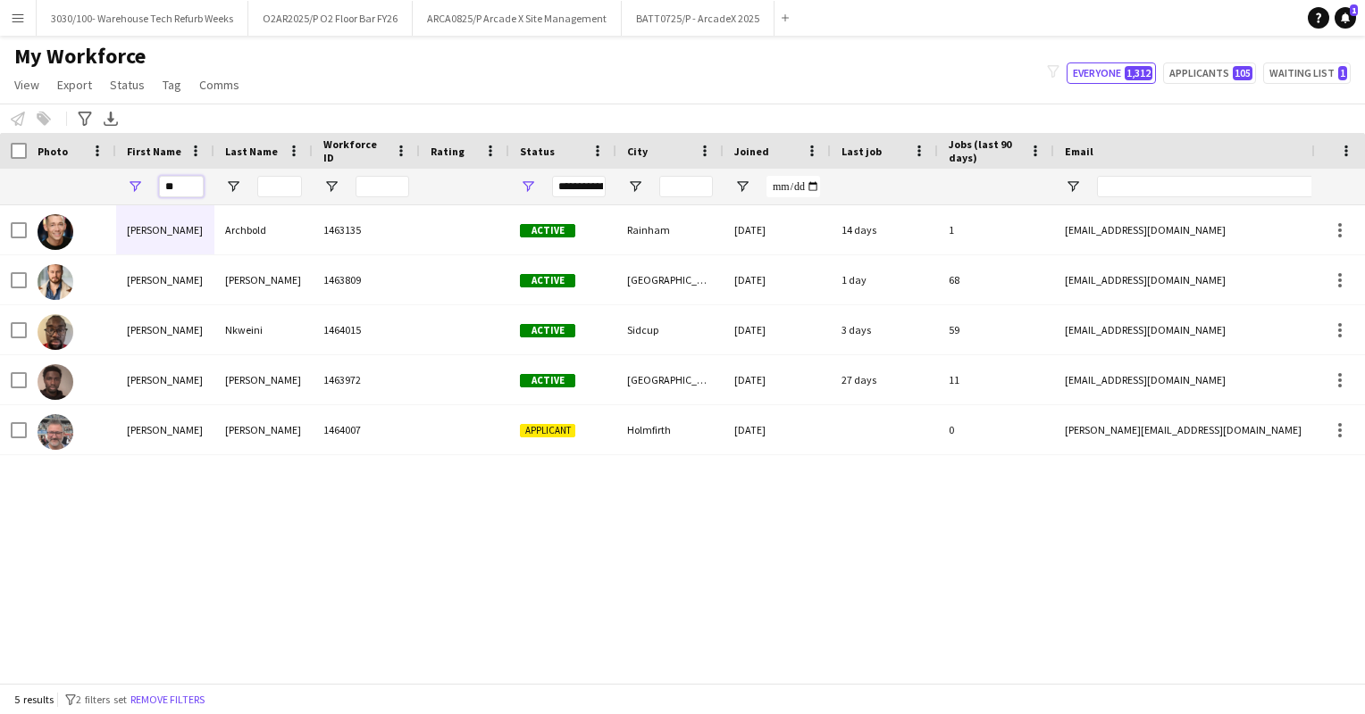
type input "*"
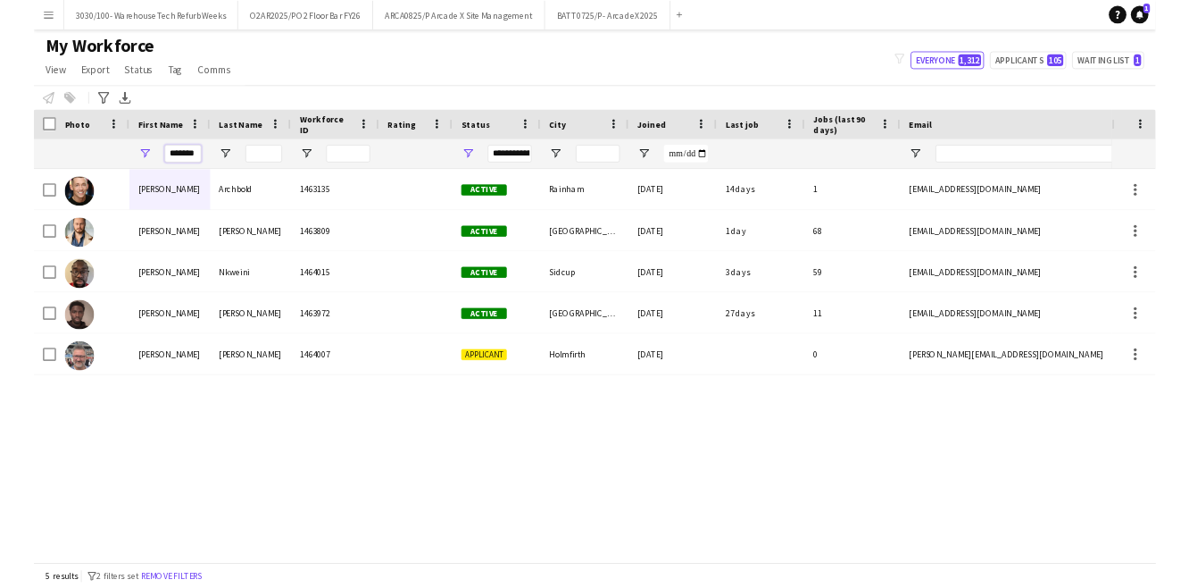
scroll to position [0, 0]
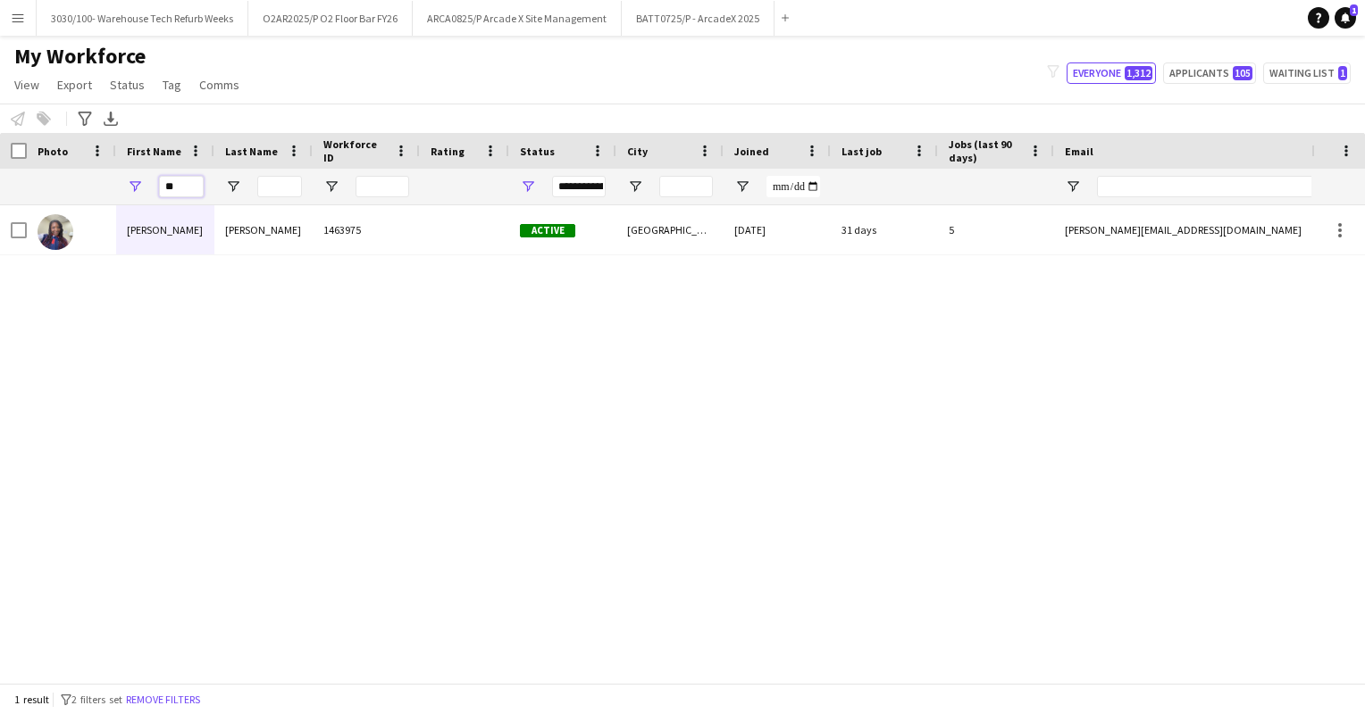
type input "*"
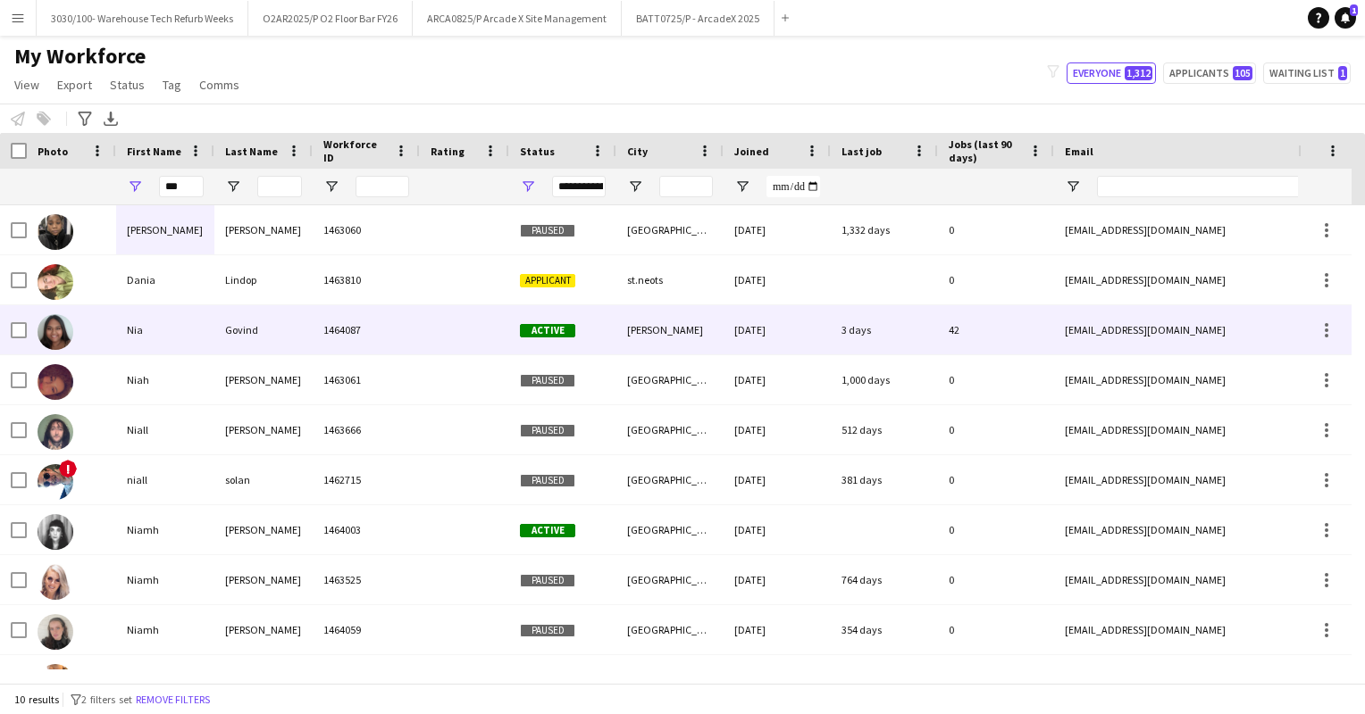
click at [281, 336] on div "Govind" at bounding box center [263, 329] width 98 height 49
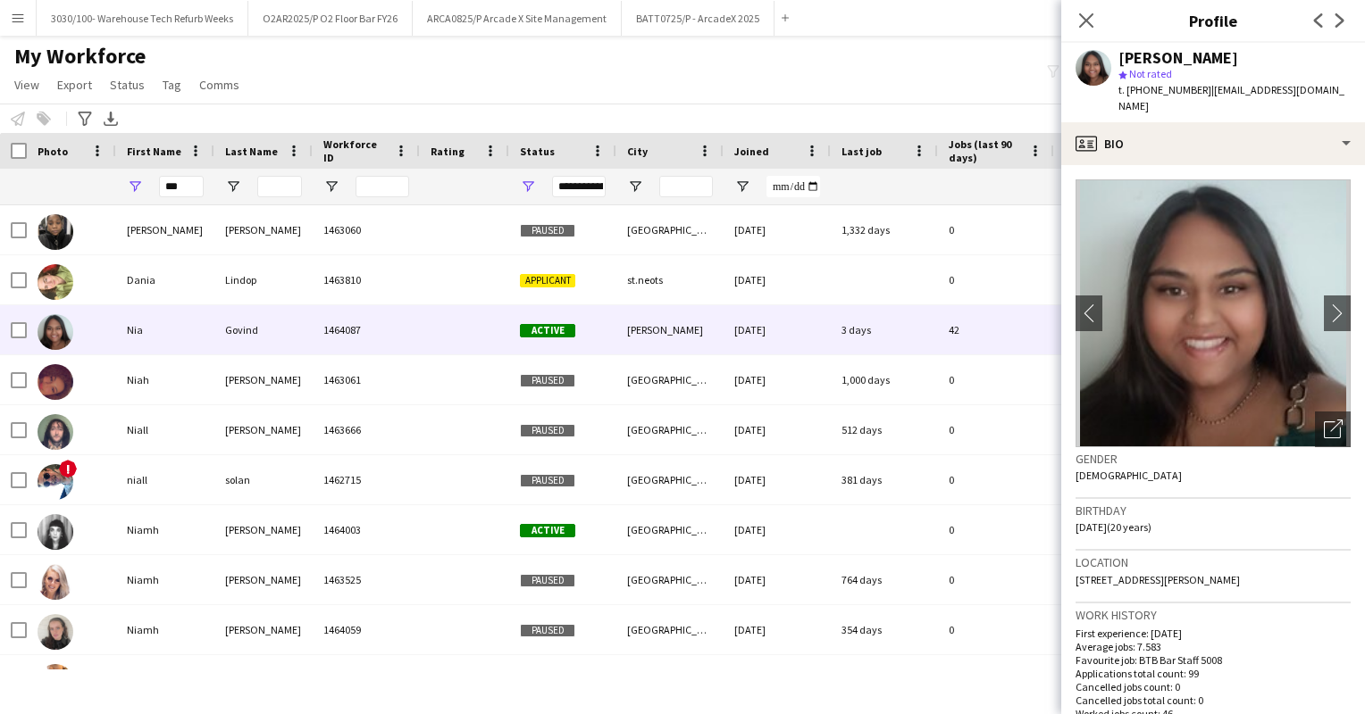
click at [935, 61] on div "My Workforce View Views Default view Details New Starters New starters report N…" at bounding box center [682, 73] width 1365 height 61
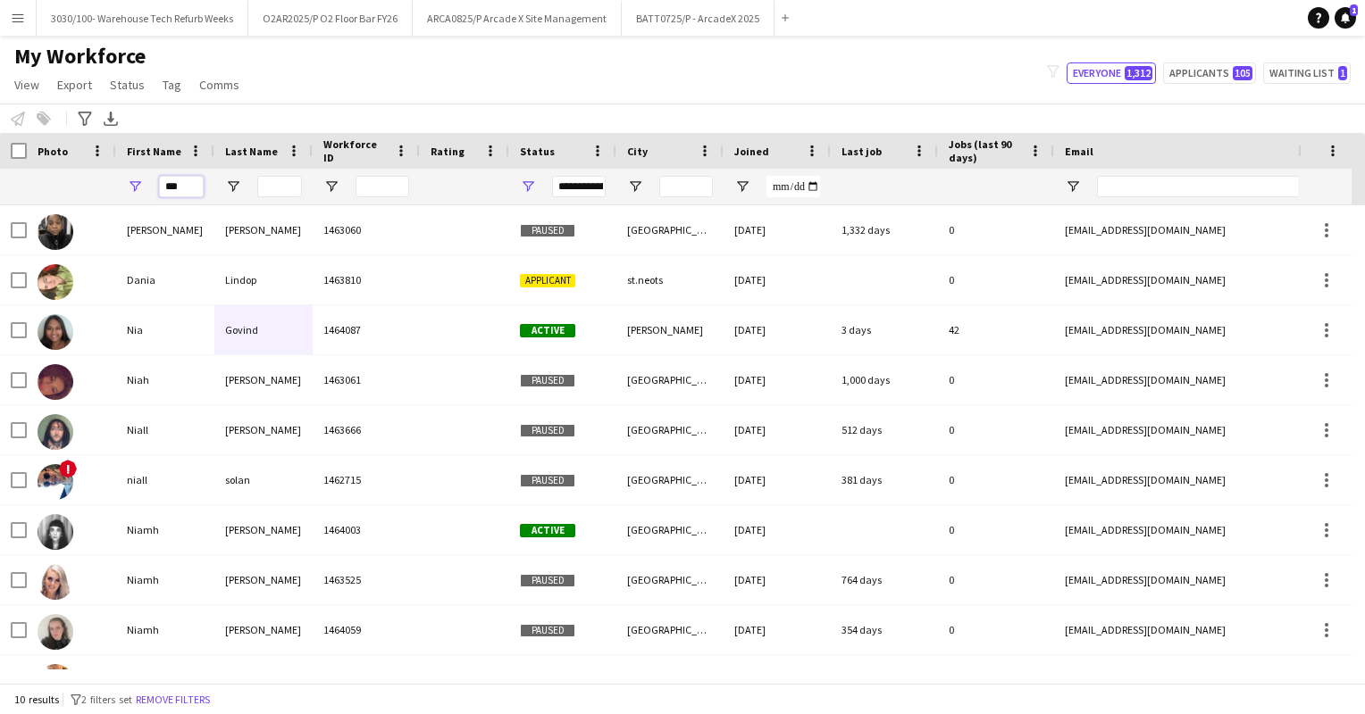
click at [196, 187] on input "***" at bounding box center [181, 186] width 45 height 21
type input "*"
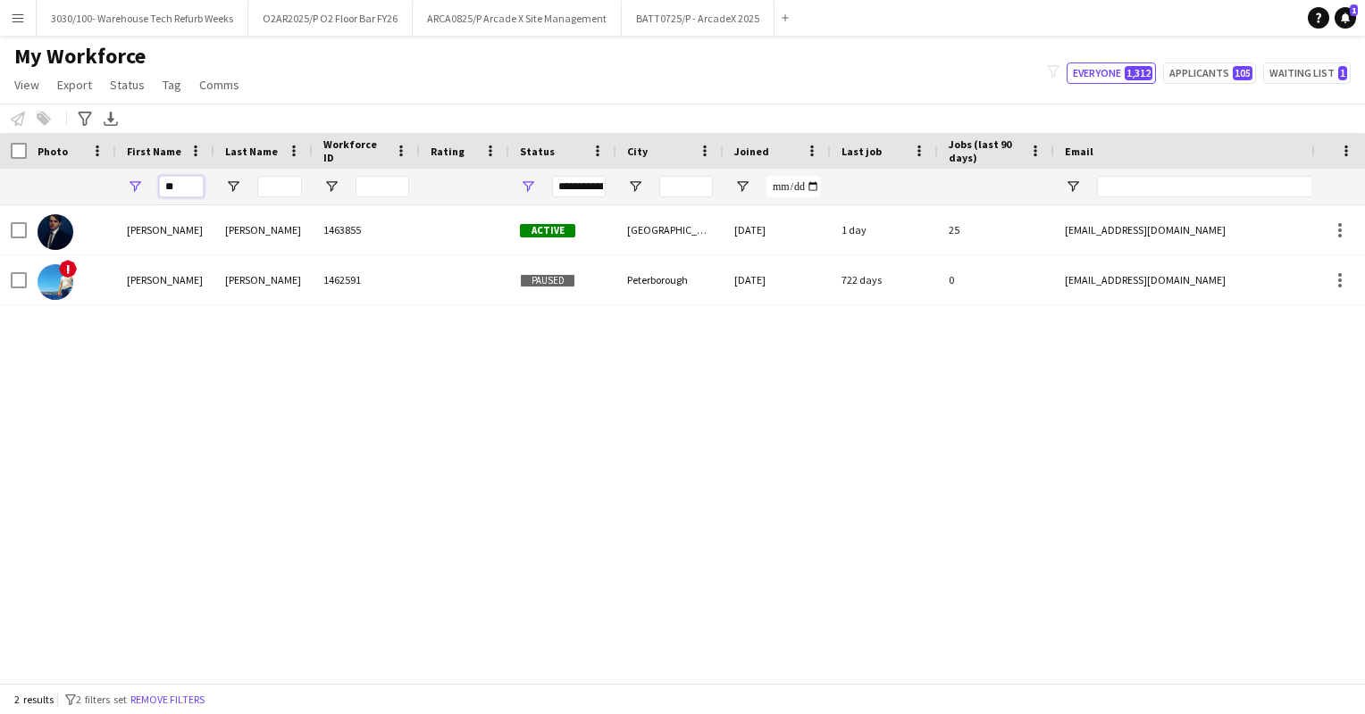
type input "*"
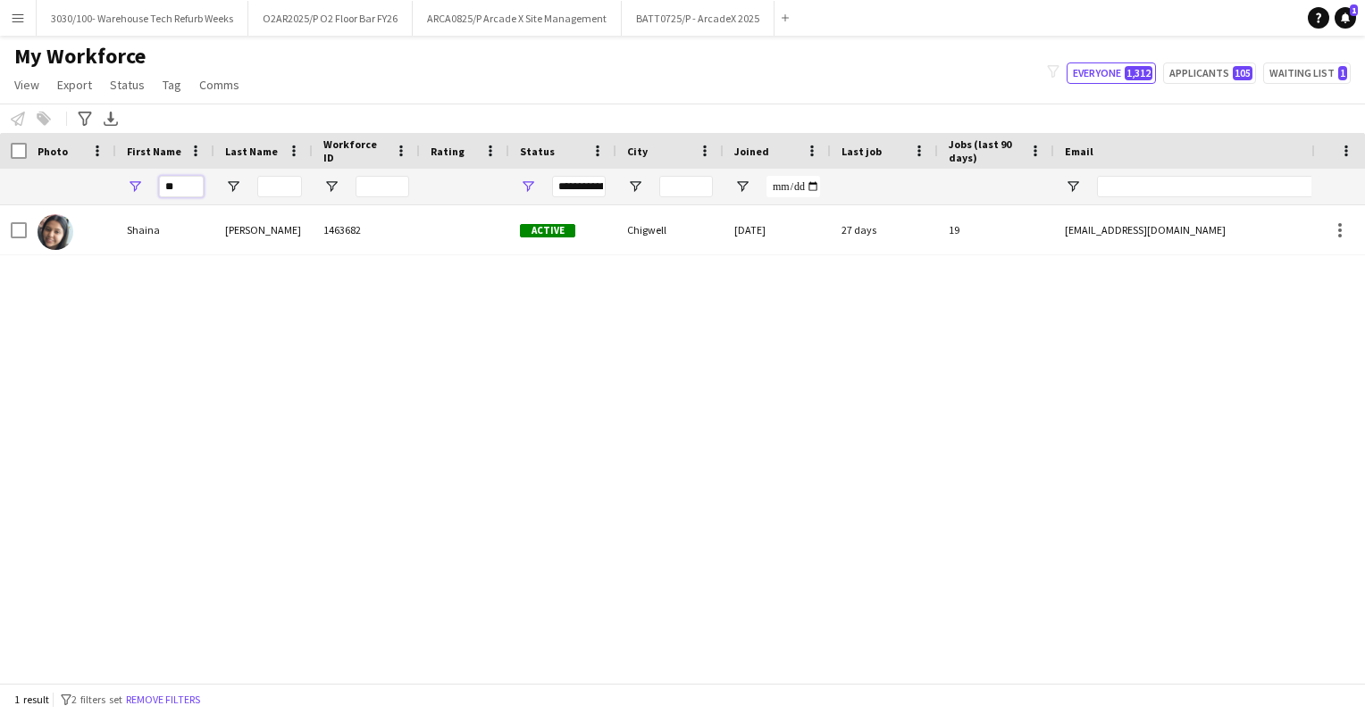
type input "*"
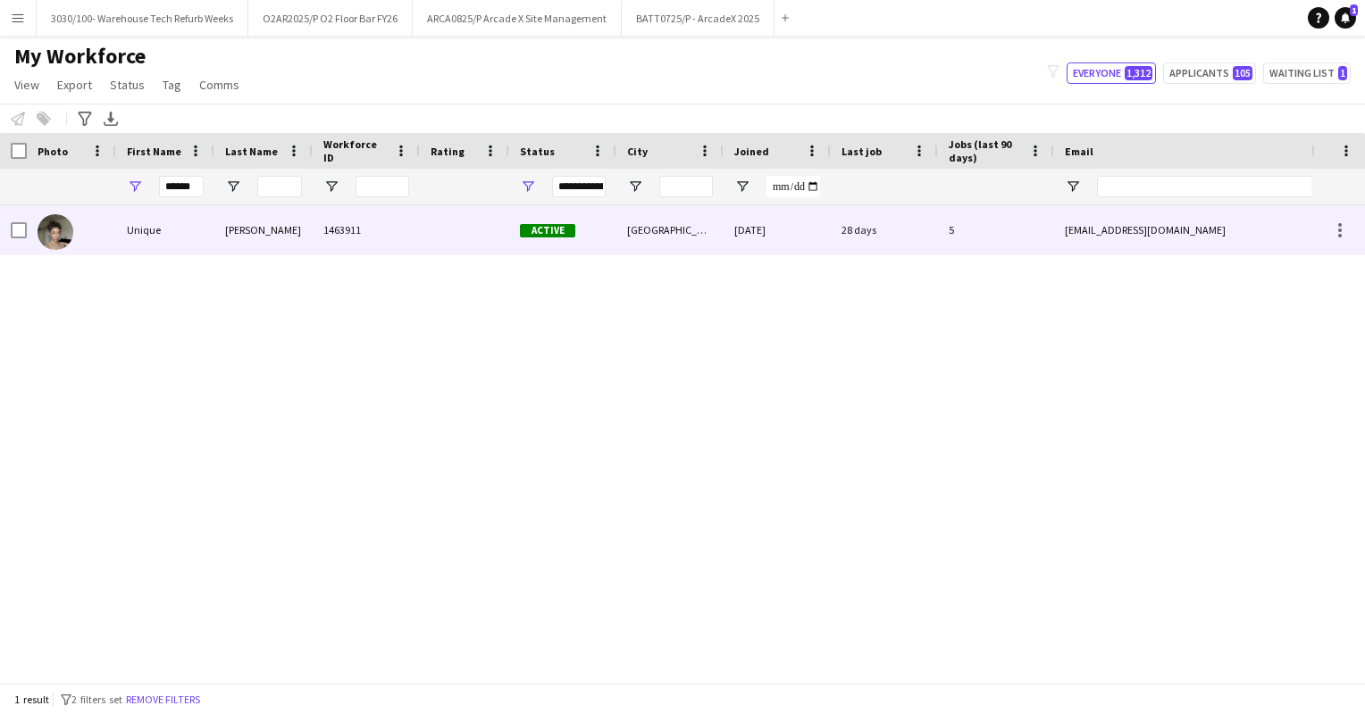
click at [264, 230] on div "[PERSON_NAME]" at bounding box center [263, 229] width 98 height 49
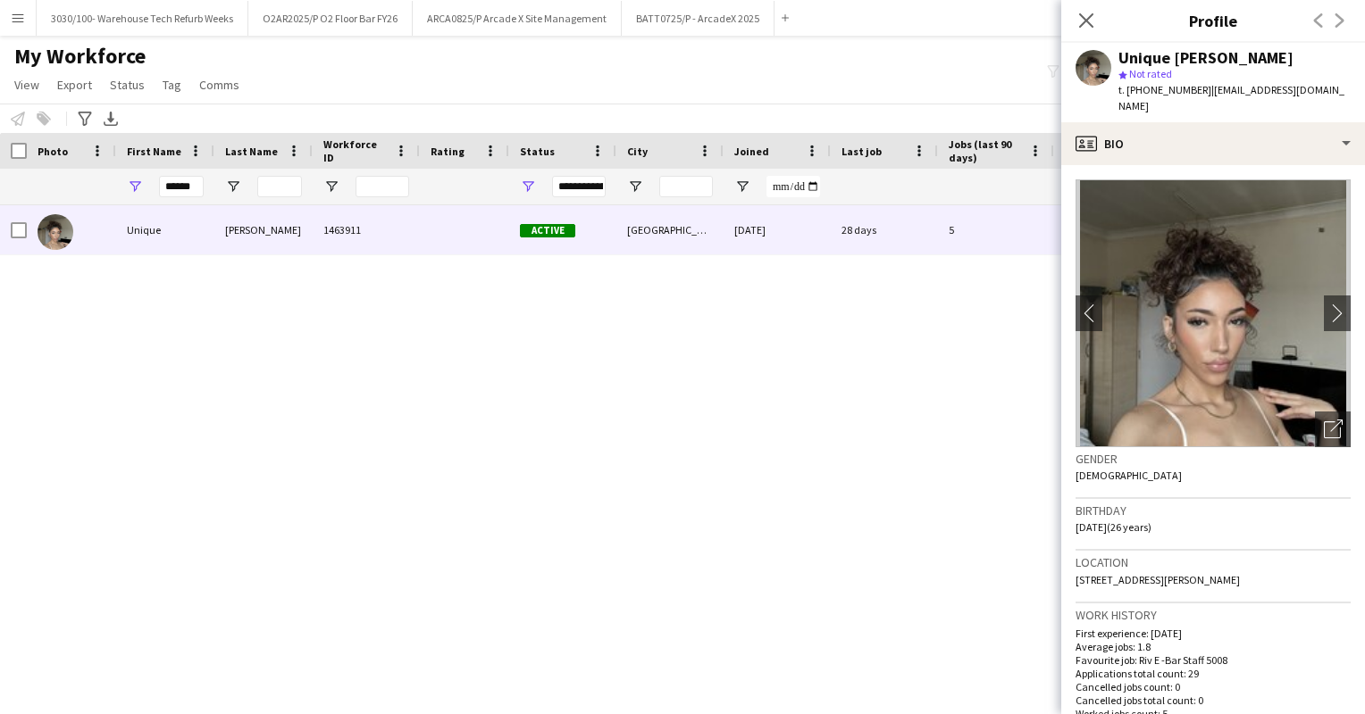
click at [929, 278] on div "Unique [PERSON_NAME] 1463911 Active [GEOGRAPHIC_DATA] [DATE] 28 days 5 [EMAIL_A…" at bounding box center [655, 437] width 1311 height 464
click at [1084, 21] on icon at bounding box center [1085, 20] width 17 height 17
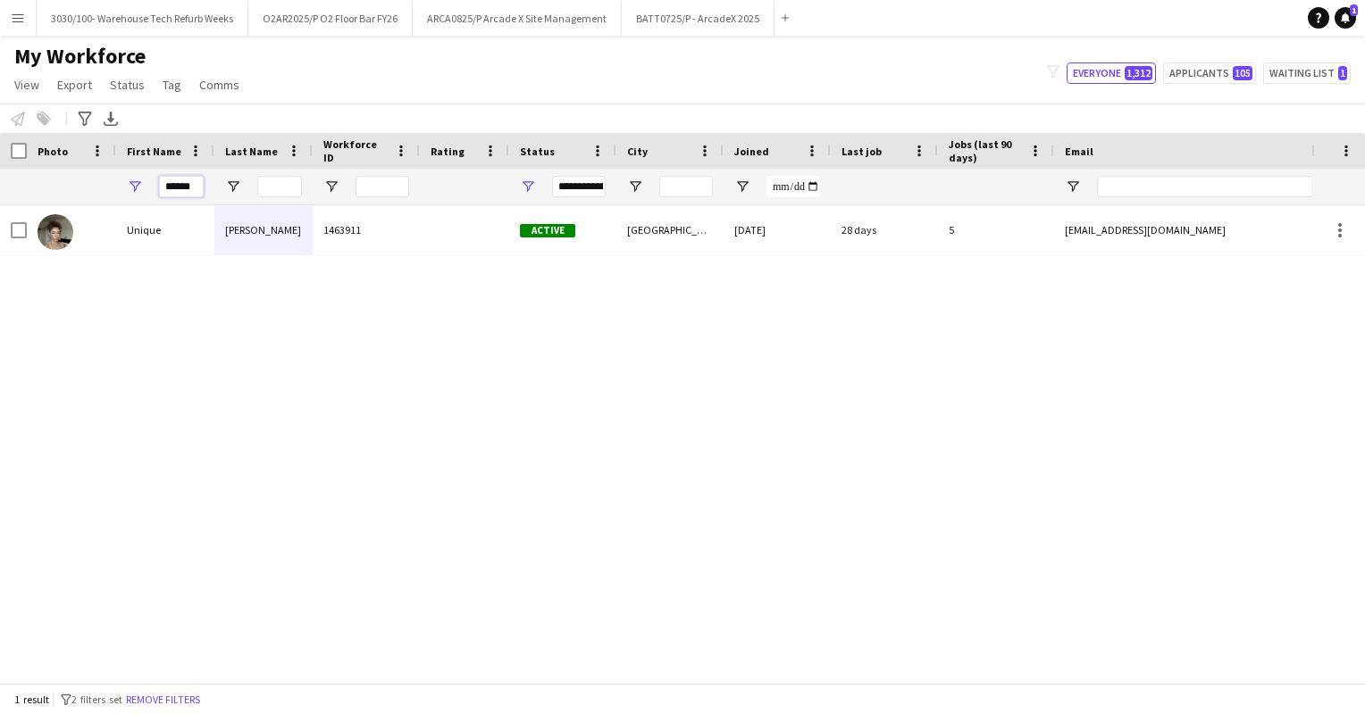
click at [197, 189] on input "******" at bounding box center [181, 186] width 45 height 21
type input "*"
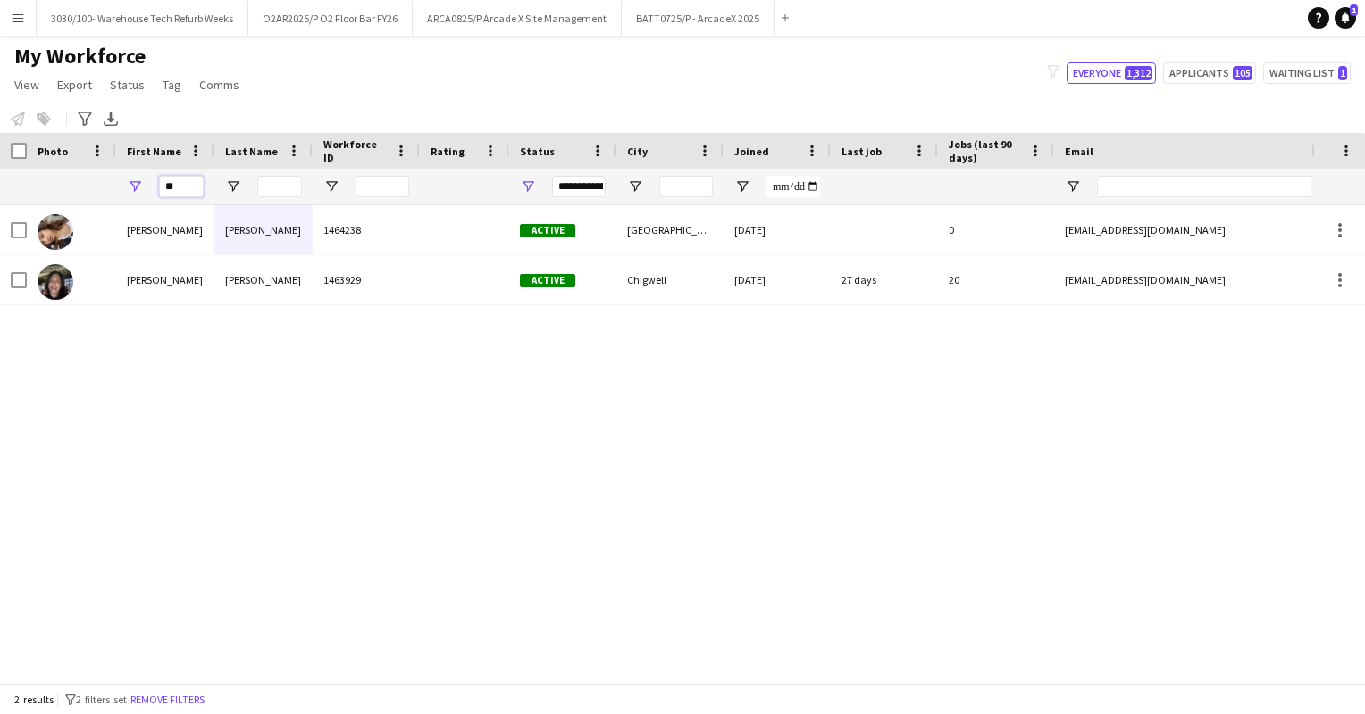
type input "*"
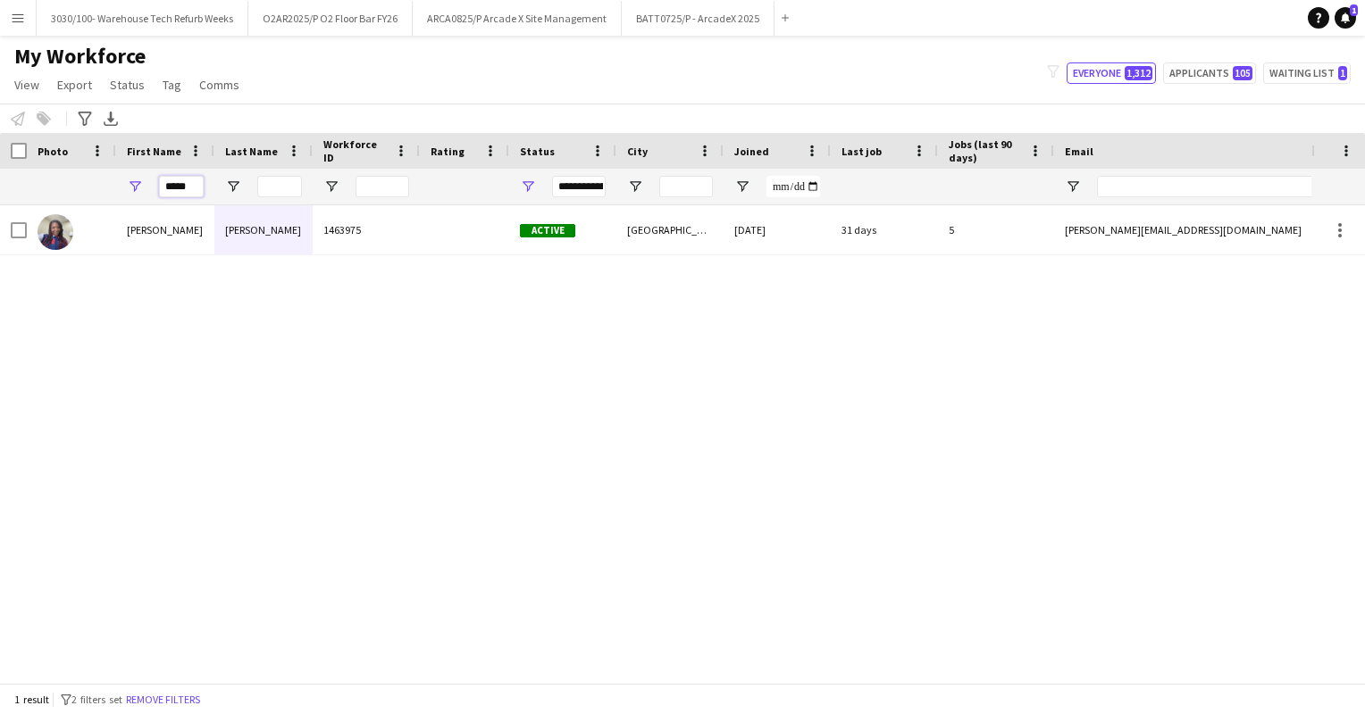
type input "*****"
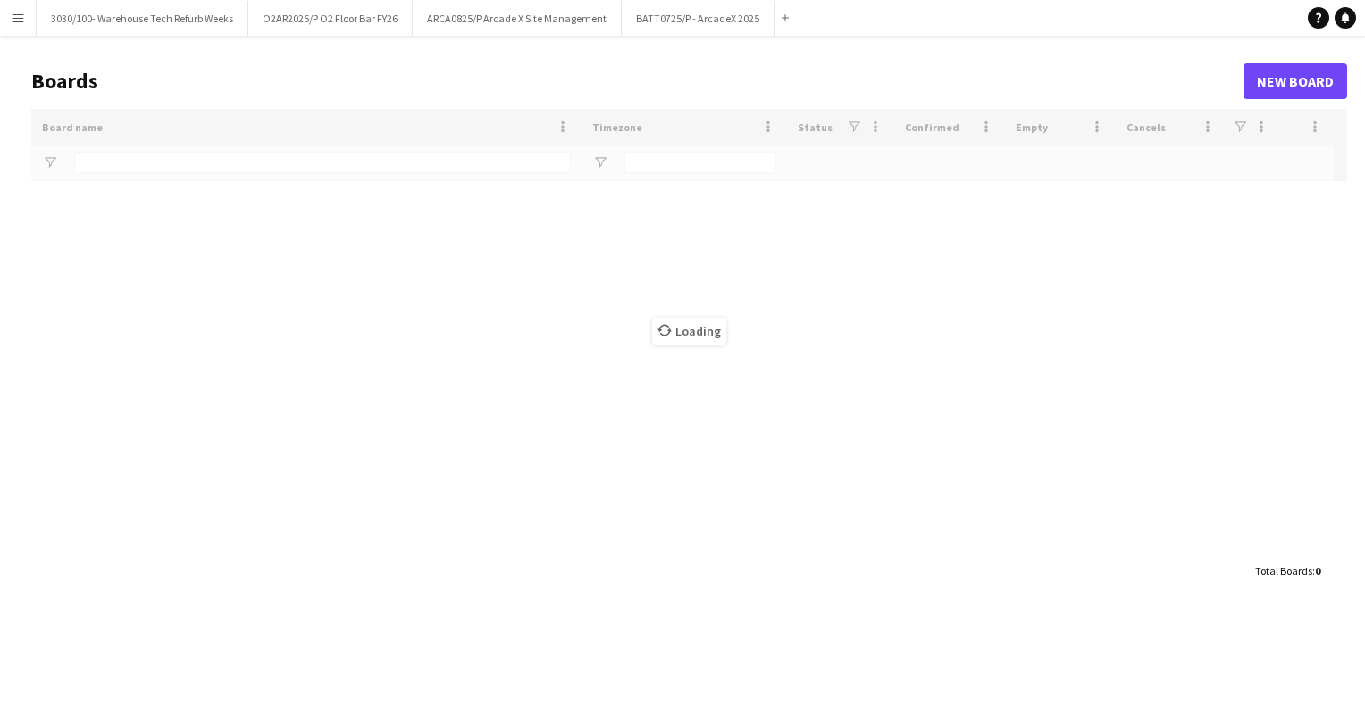
type input "****"
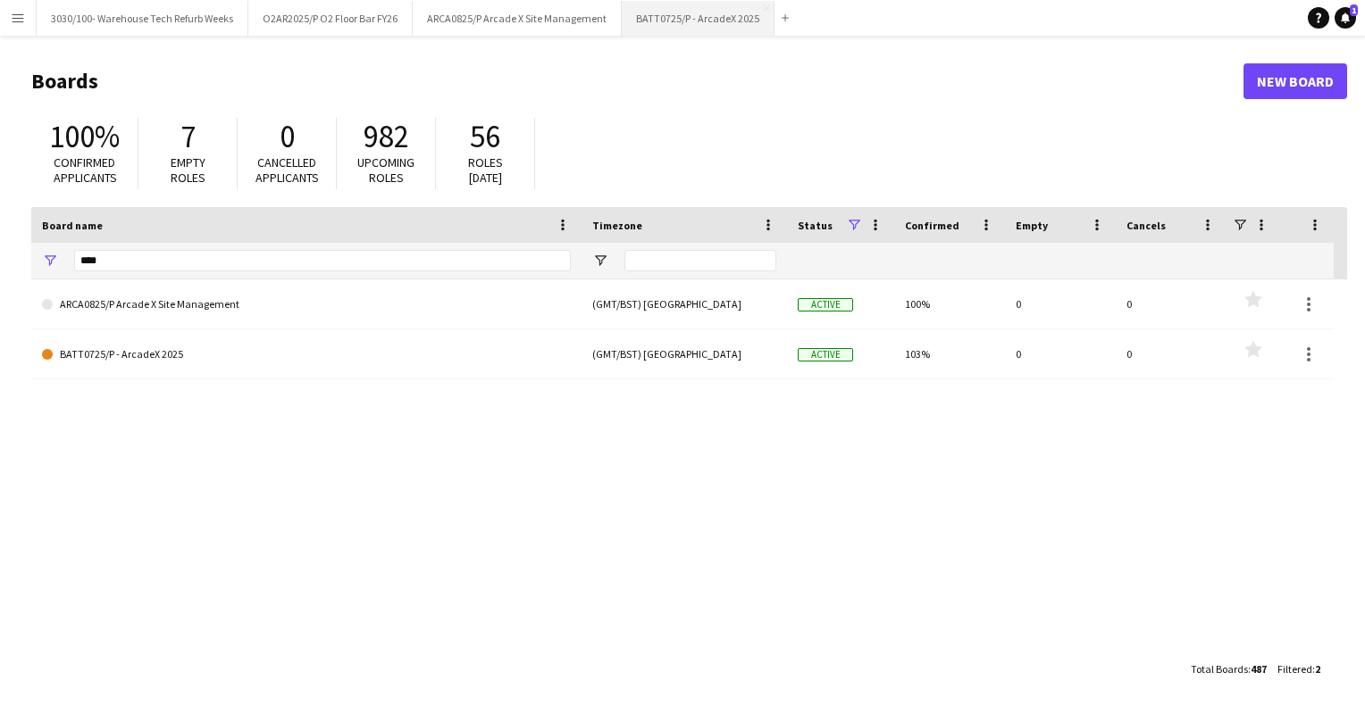
click at [689, 11] on button "BATT0725/P - ArcadeX 2025 Close" at bounding box center [698, 18] width 153 height 35
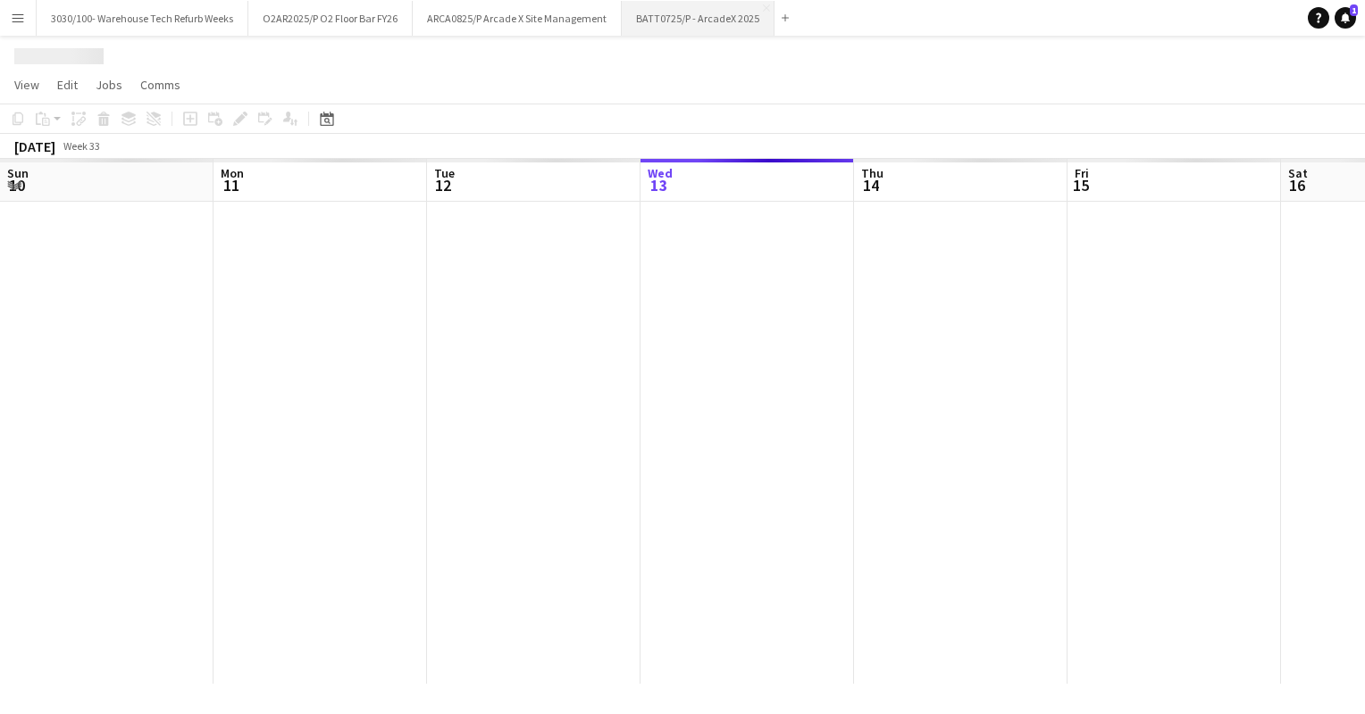
scroll to position [0, 427]
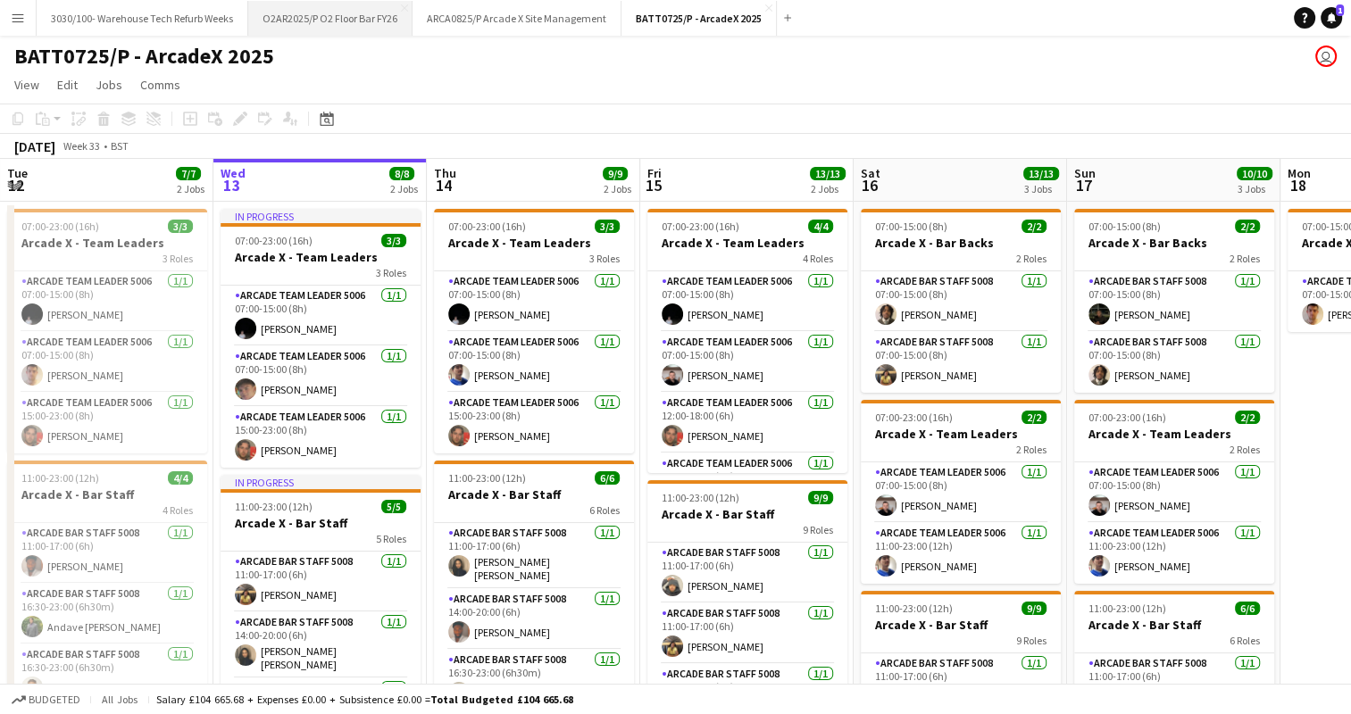
click at [355, 22] on button "O2AR2025/P O2 Floor Bar FY26 Close" at bounding box center [330, 18] width 164 height 35
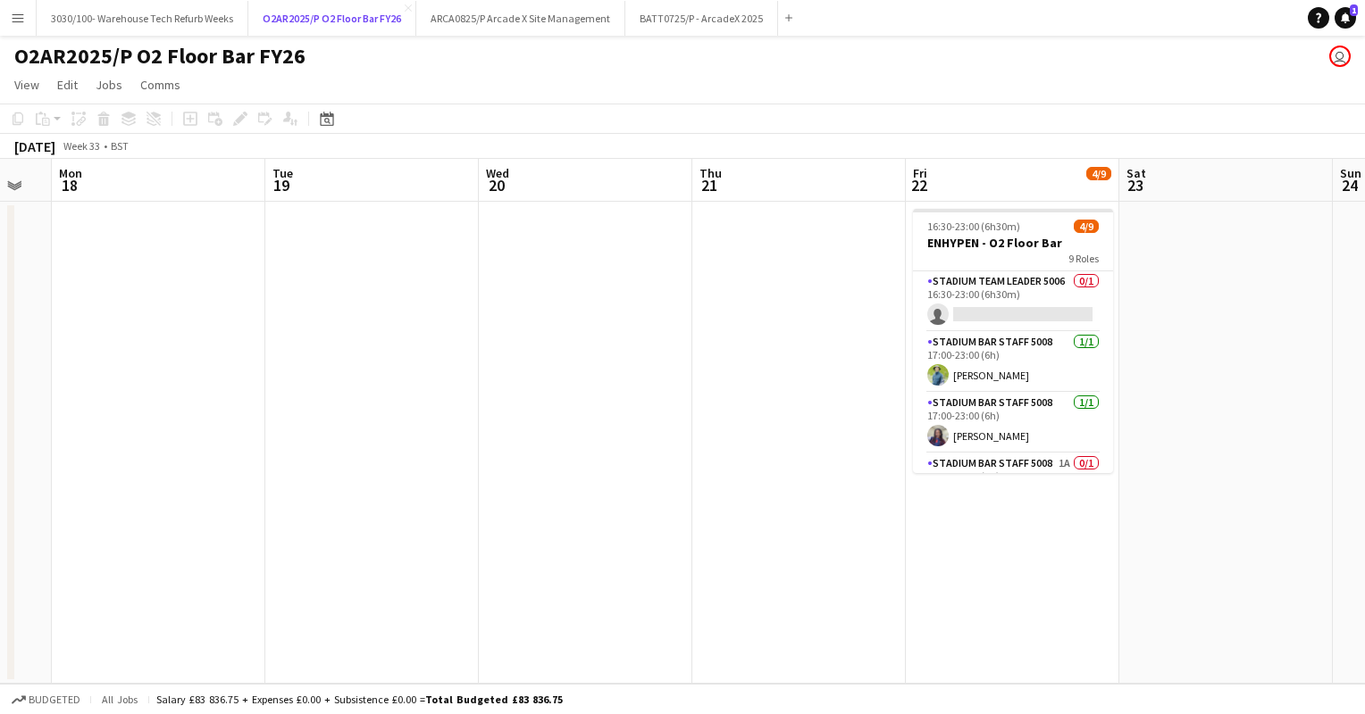
scroll to position [0, 803]
click at [989, 293] on app-card-role "Stadium Team Leader 5006 0/1 16:30-23:00 (6h30m) single-neutral-actions" at bounding box center [1012, 301] width 200 height 61
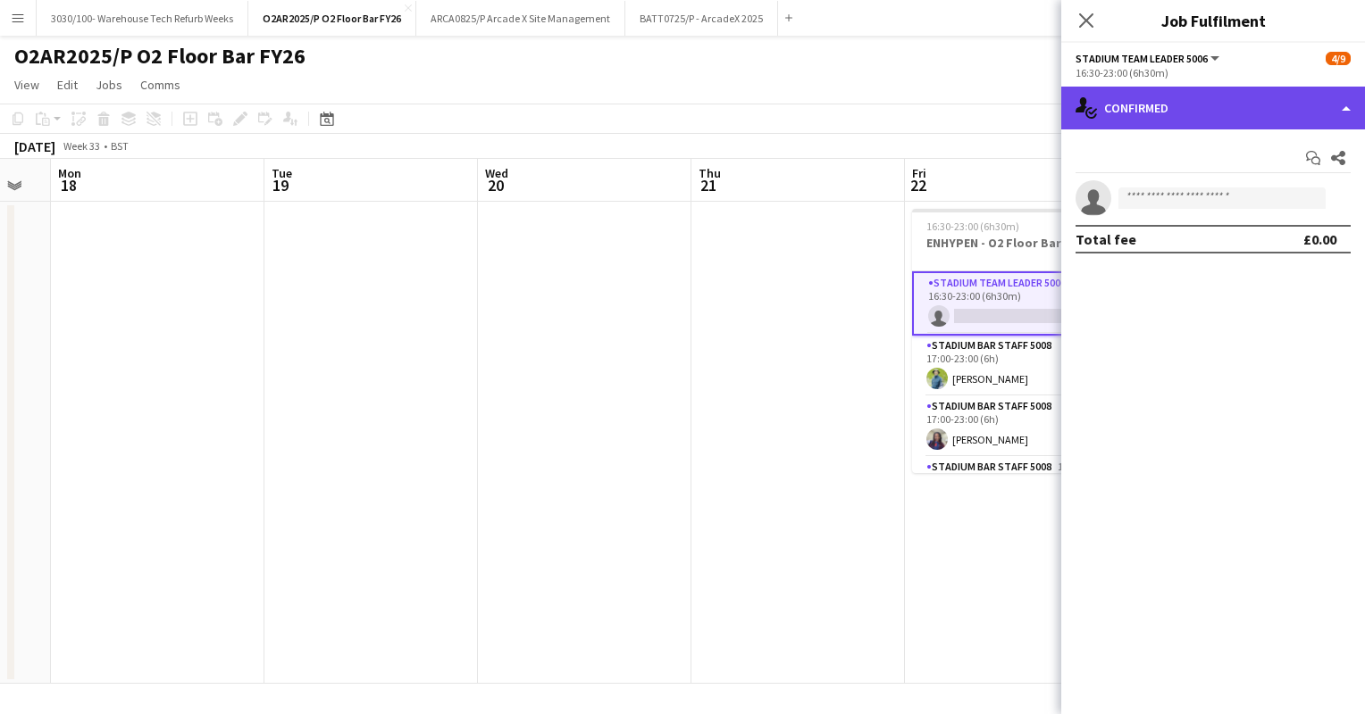
click at [1297, 121] on div "single-neutral-actions-check-2 Confirmed" at bounding box center [1213, 108] width 304 height 43
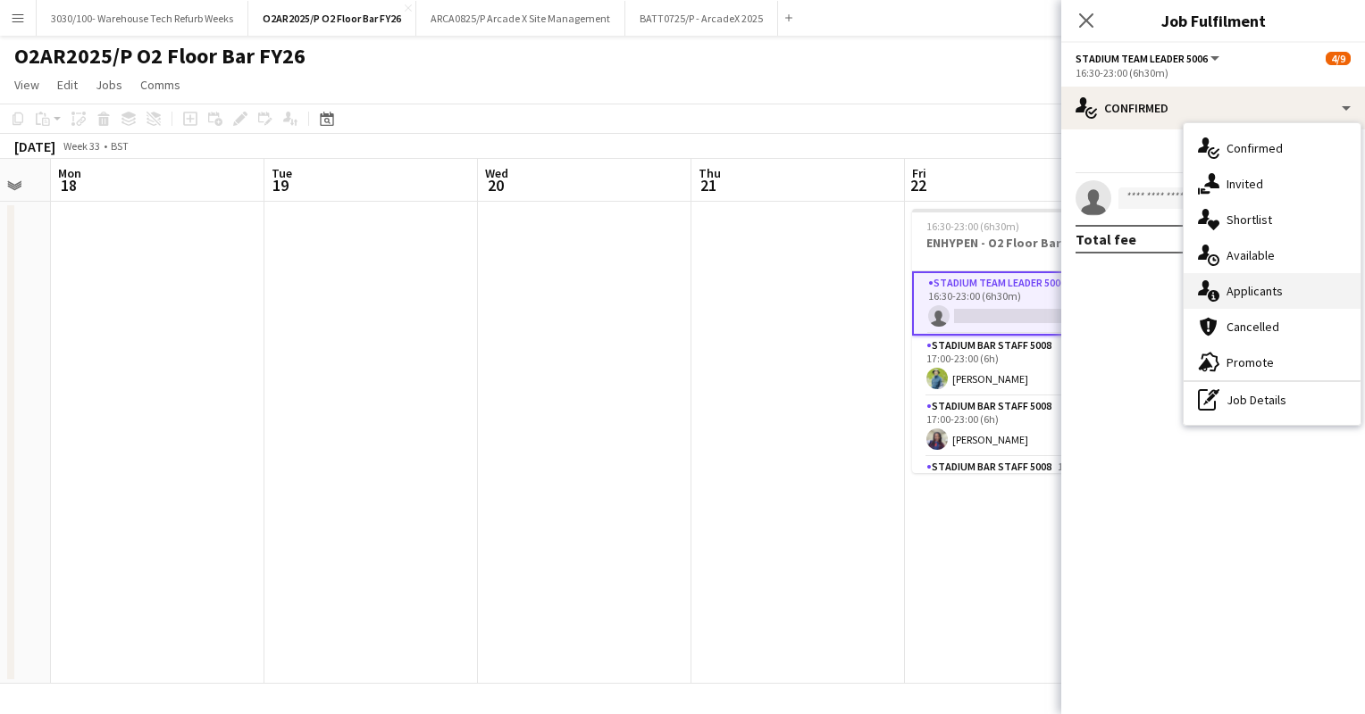
click at [1261, 288] on div "single-neutral-actions-information Applicants" at bounding box center [1271, 291] width 177 height 36
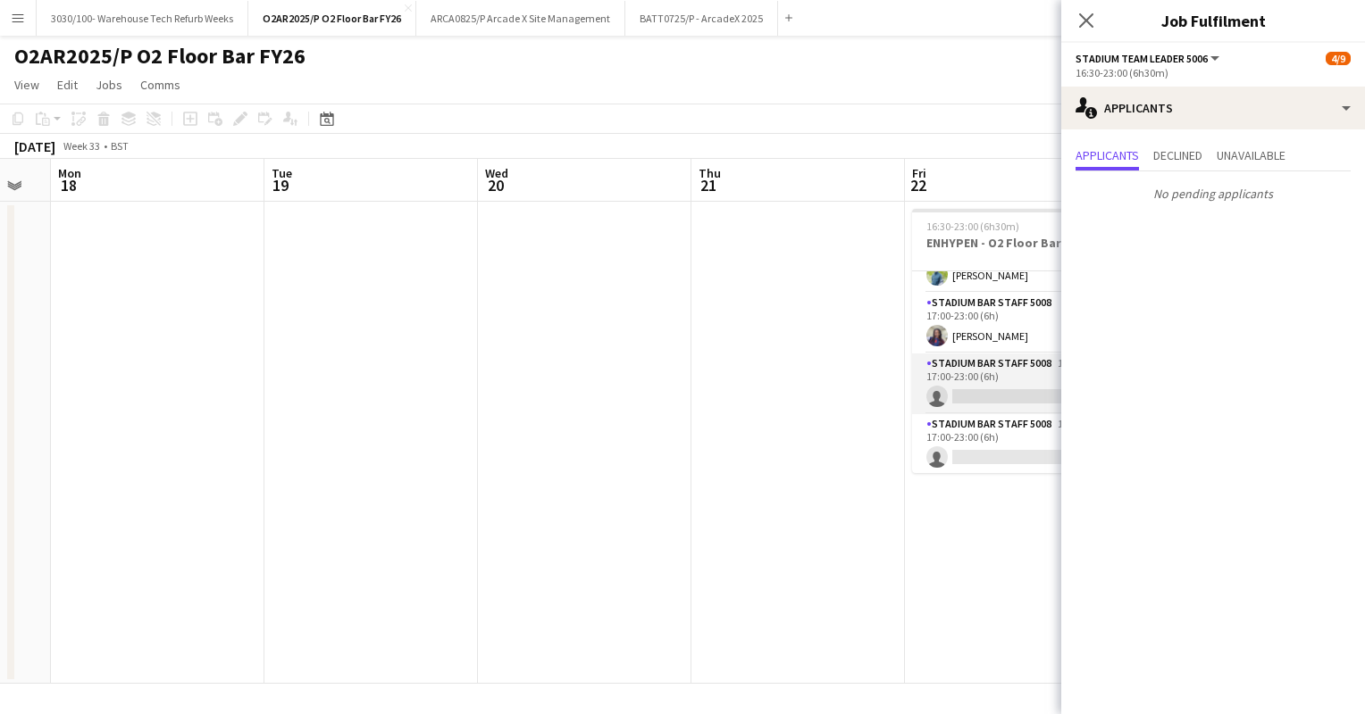
click at [1004, 379] on app-card-role "Stadium Bar Staff 5008 1A 0/1 17:00-23:00 (6h) single-neutral-actions" at bounding box center [1012, 384] width 200 height 61
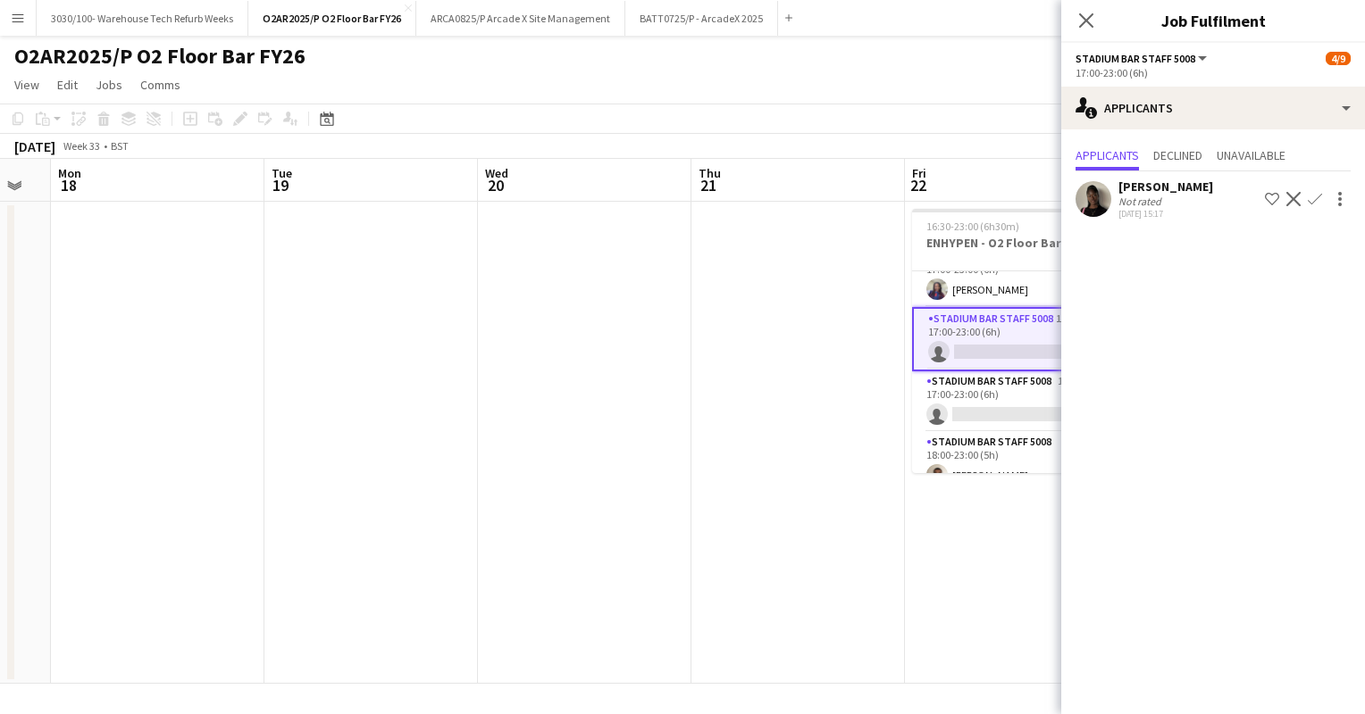
scroll to position [147, 0]
click at [1004, 379] on app-card-role "Stadium Bar Staff 5008 1A 0/1 17:00-23:00 (6h) single-neutral-actions" at bounding box center [1012, 401] width 200 height 61
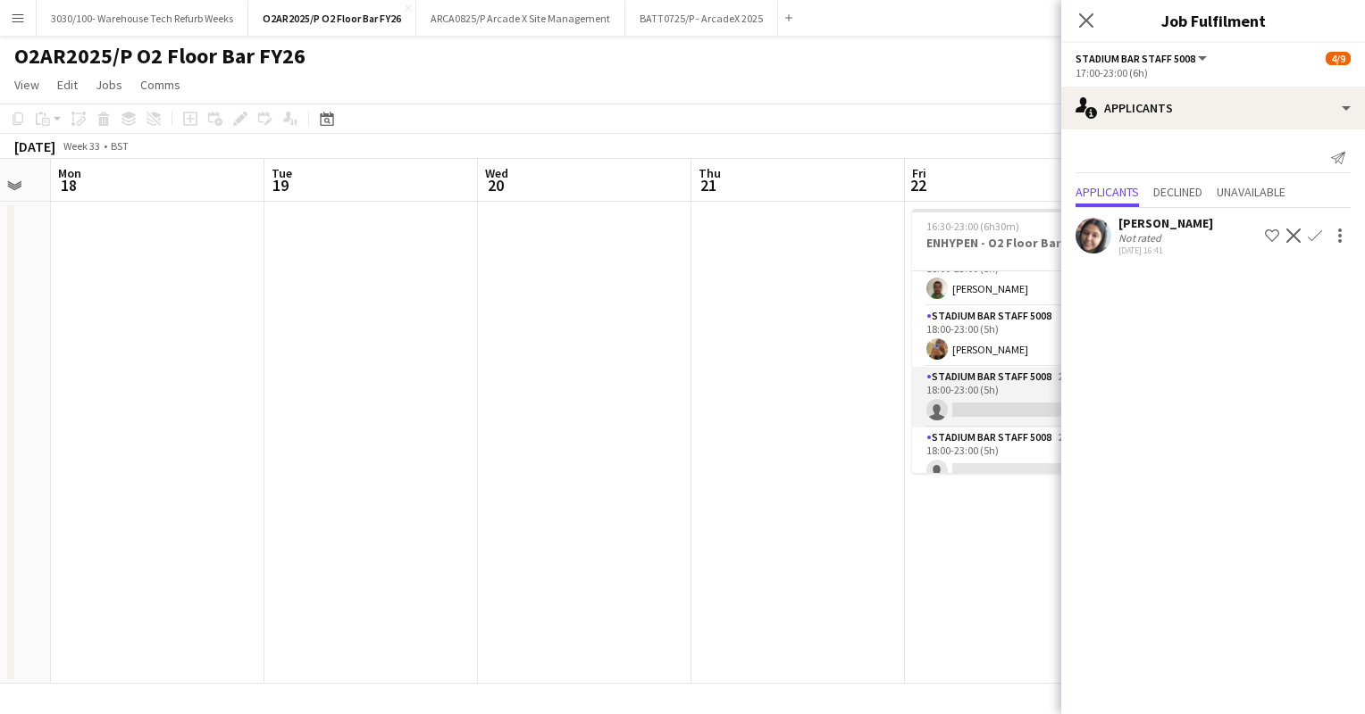
click at [994, 404] on app-card-role "Stadium Bar Staff 5008 2A 0/1 18:00-23:00 (5h) single-neutral-actions" at bounding box center [1012, 397] width 200 height 61
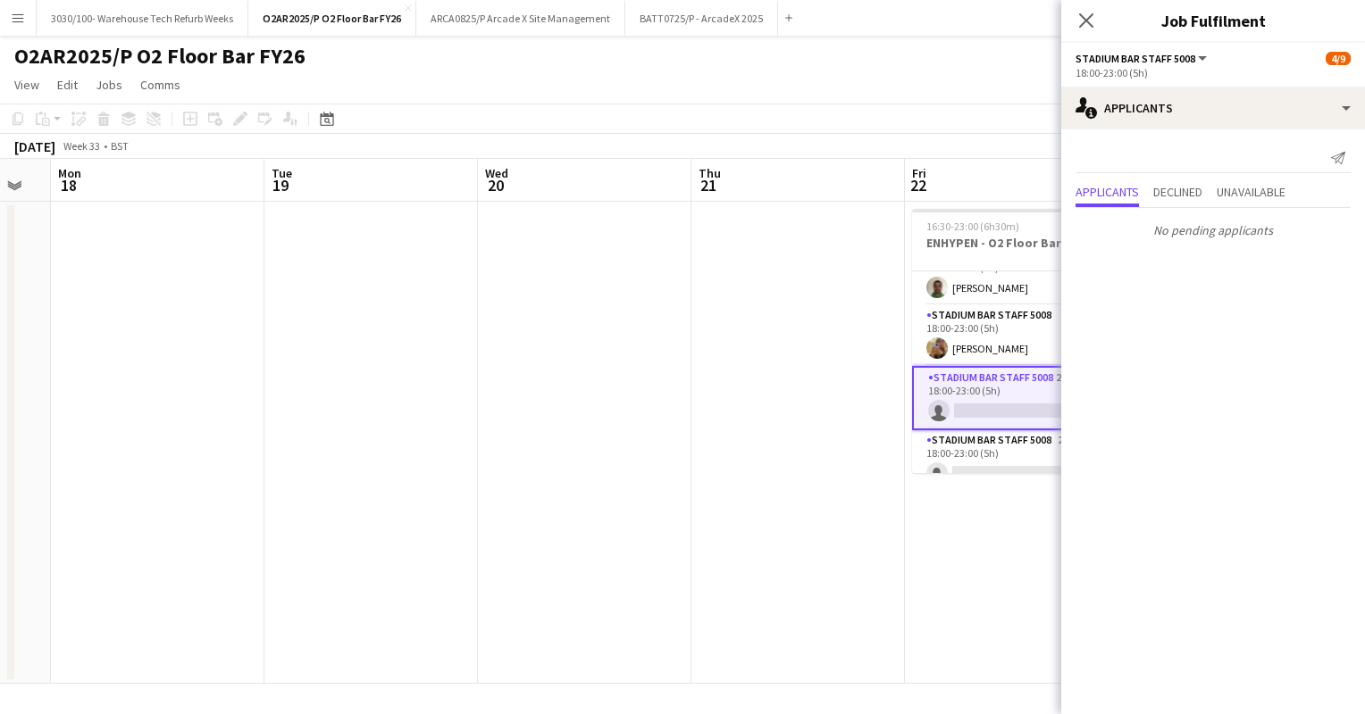
scroll to position [346, 0]
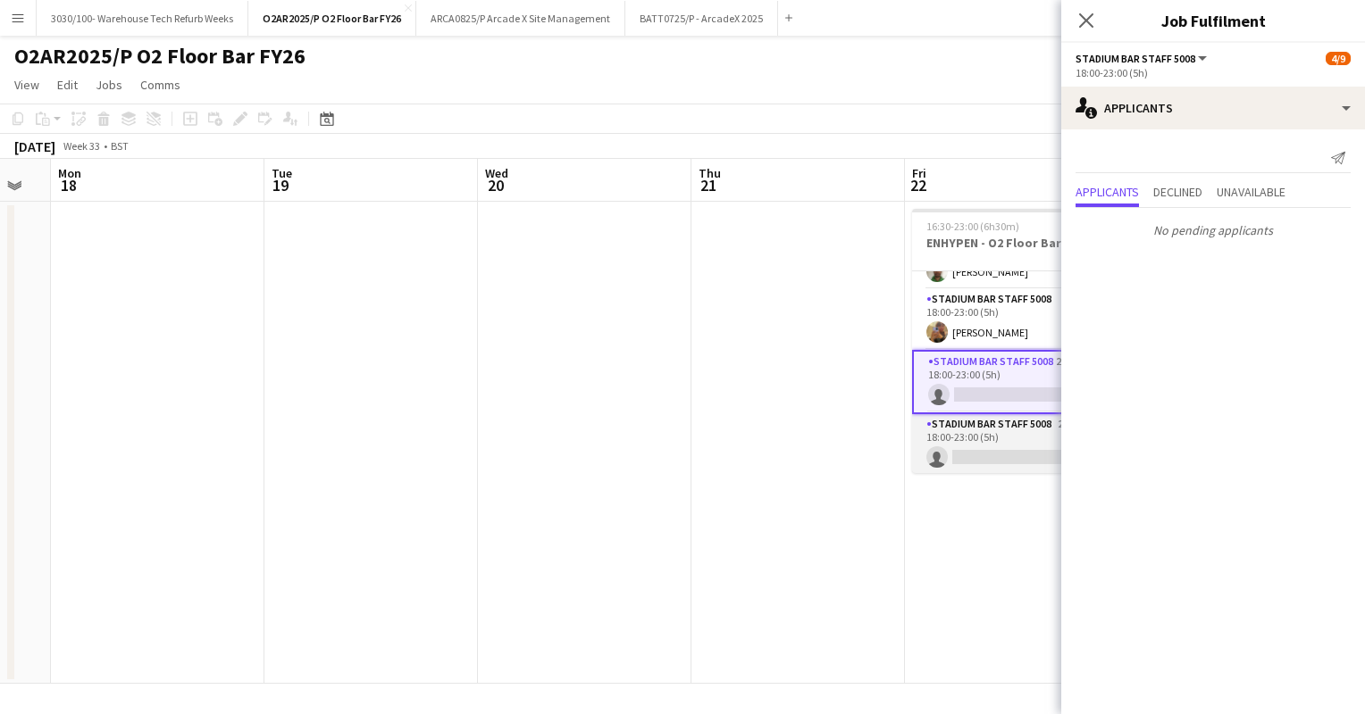
click at [997, 430] on app-card-role "Stadium Bar Staff 5008 2A 0/1 18:00-23:00 (5h) single-neutral-actions" at bounding box center [1012, 444] width 200 height 61
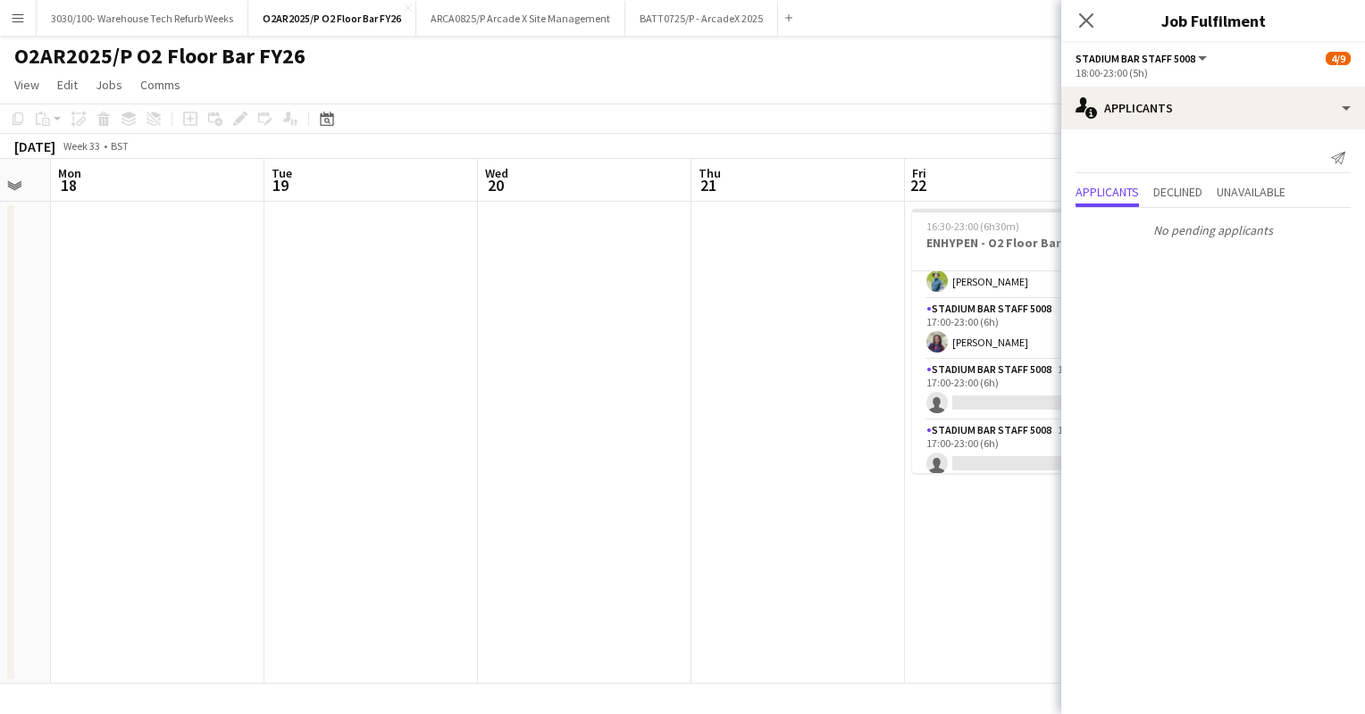
scroll to position [89, 0]
click at [854, 268] on app-date-cell at bounding box center [797, 443] width 213 height 482
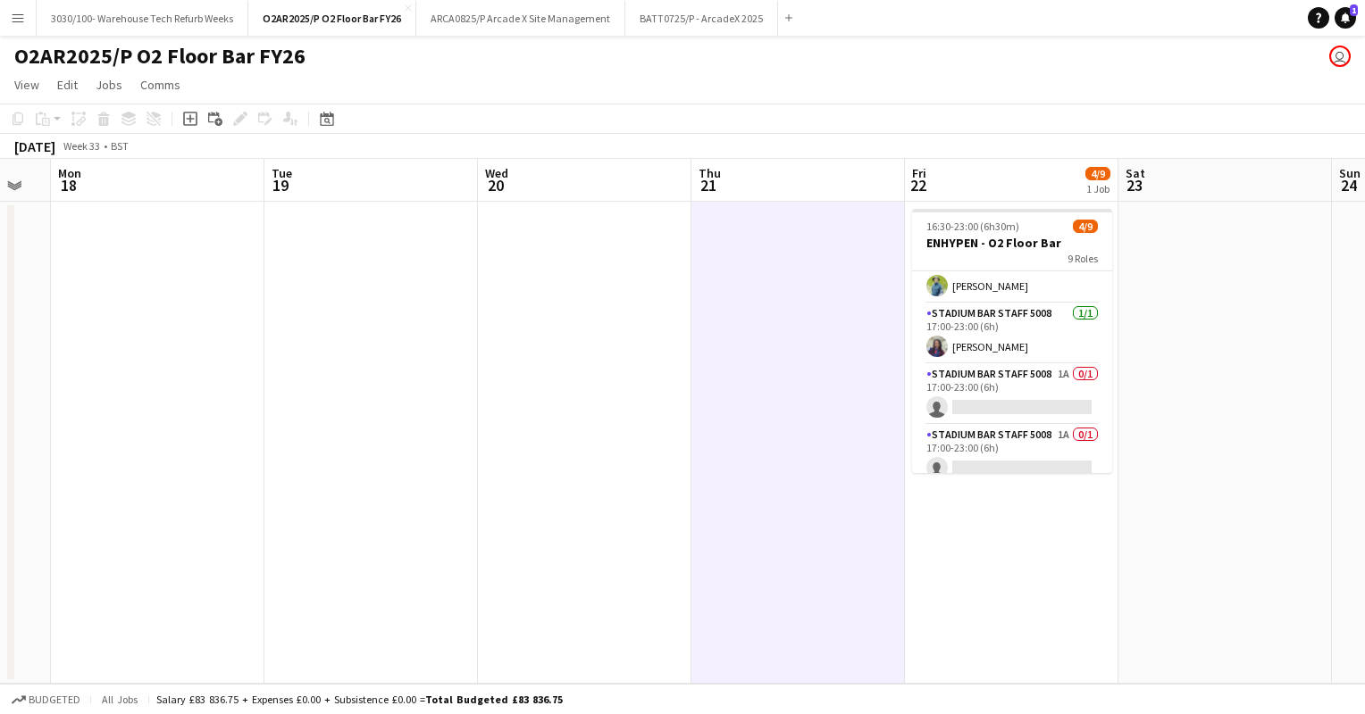
click at [918, 114] on app-toolbar "Copy Paste Paste Ctrl+V Paste with crew Ctrl+Shift+V Paste linked Job Delete Gr…" at bounding box center [682, 119] width 1365 height 30
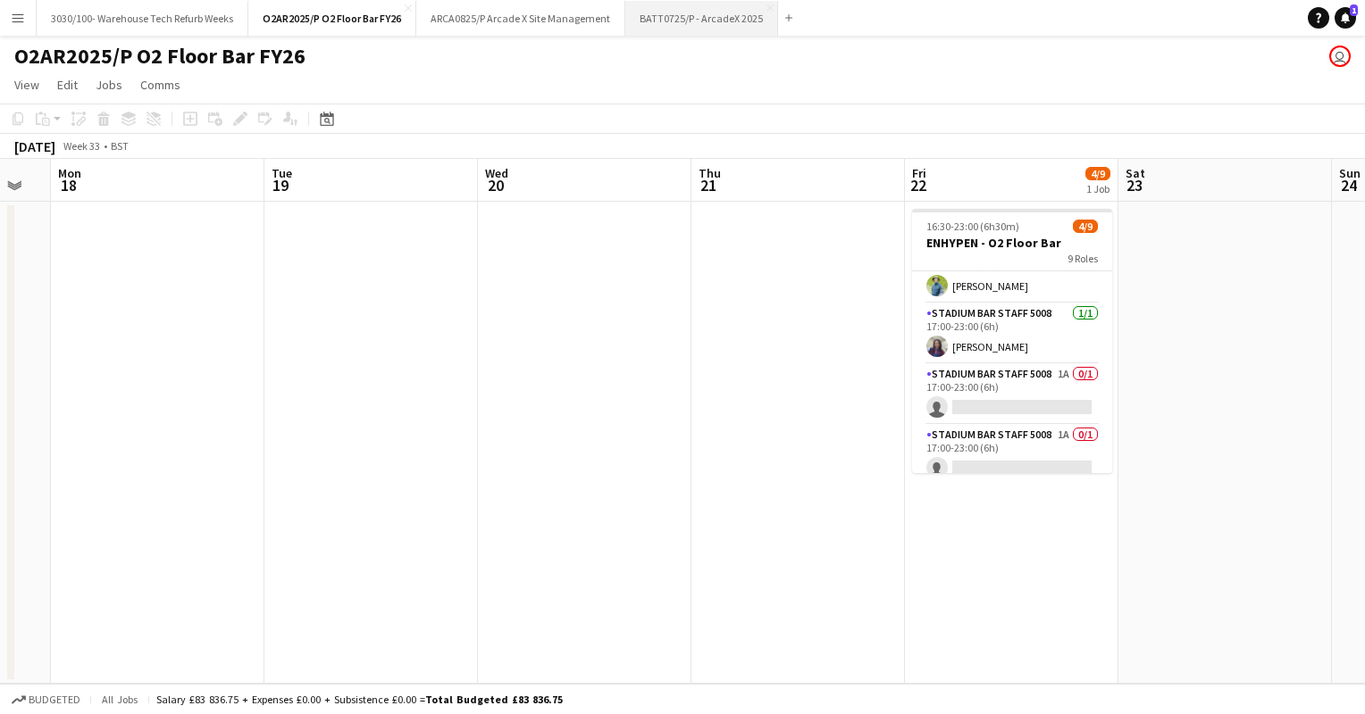
click at [663, 25] on button "BATT0725/P - ArcadeX 2025 Close" at bounding box center [701, 18] width 153 height 35
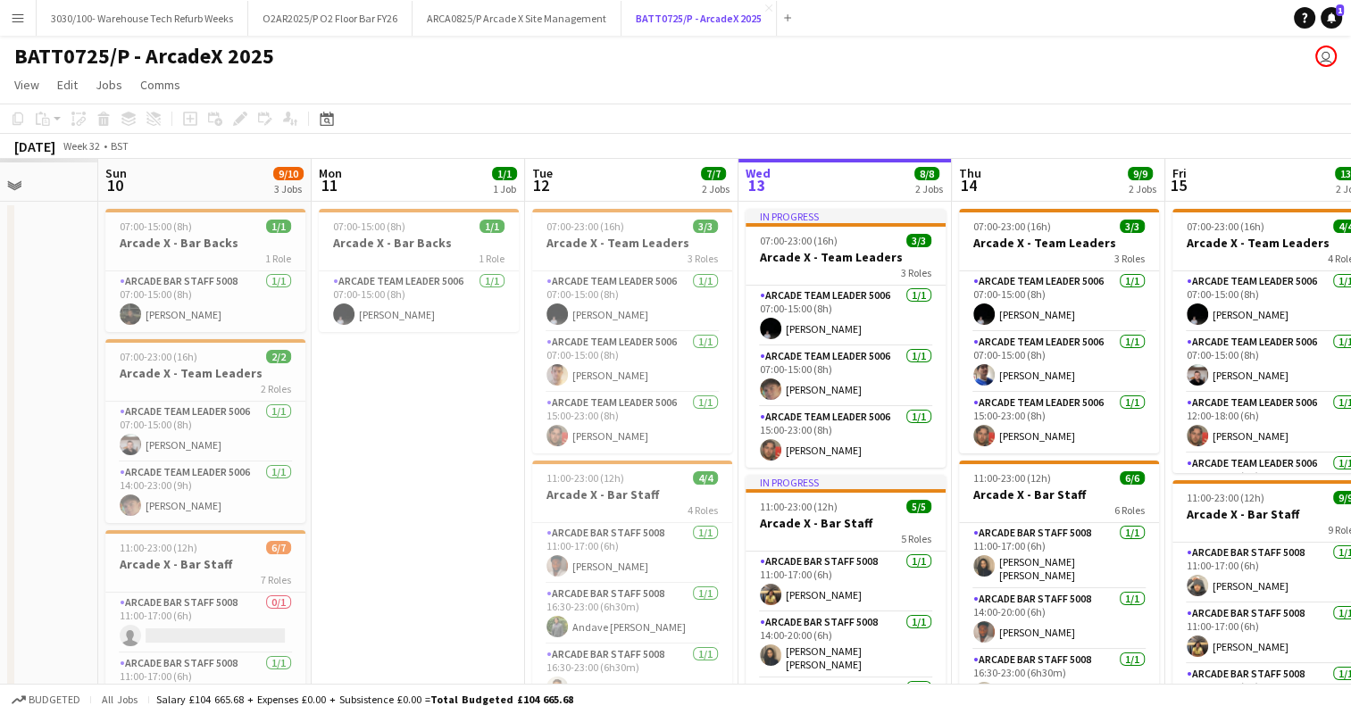
scroll to position [0, 557]
